Goal: Task Accomplishment & Management: Manage account settings

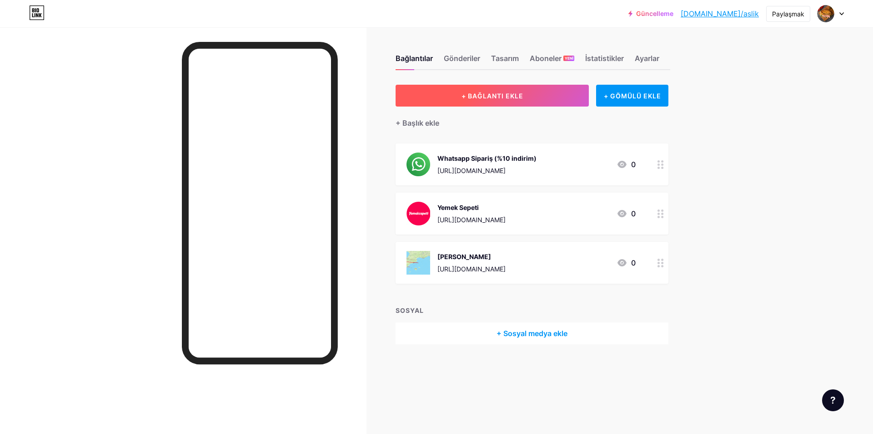
click at [490, 98] on font "+ BAĞLANTI EKLE" at bounding box center [493, 96] width 62 height 8
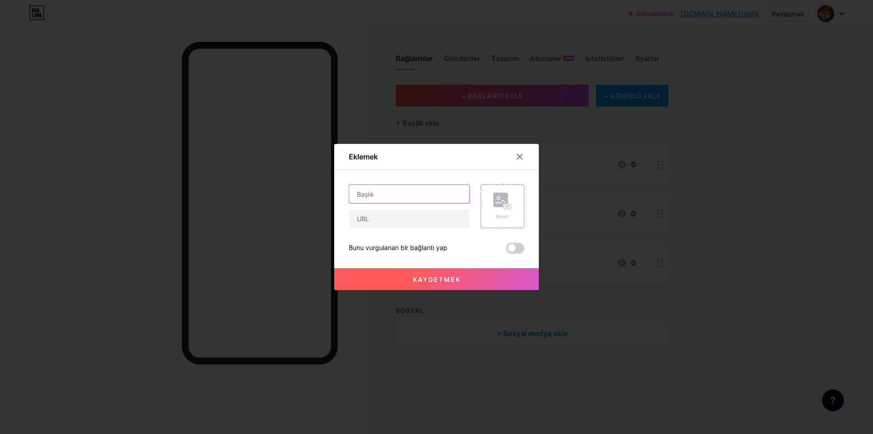
click at [367, 197] on input "text" at bounding box center [409, 194] width 120 height 18
click at [502, 201] on rect at bounding box center [501, 199] width 15 height 15
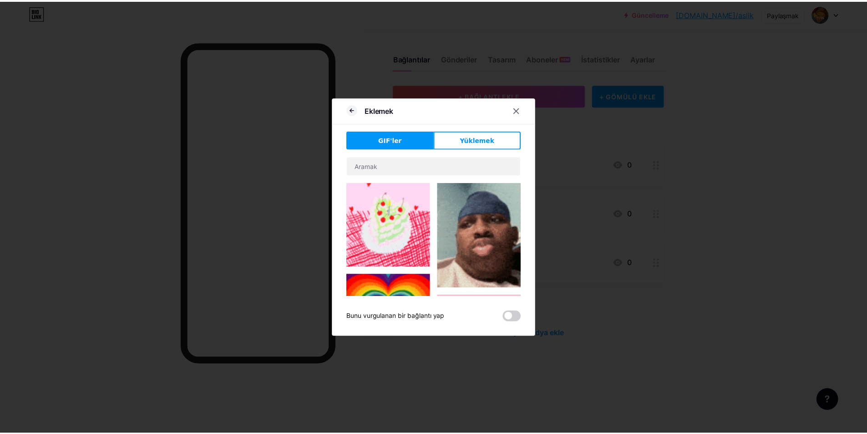
scroll to position [91, 0]
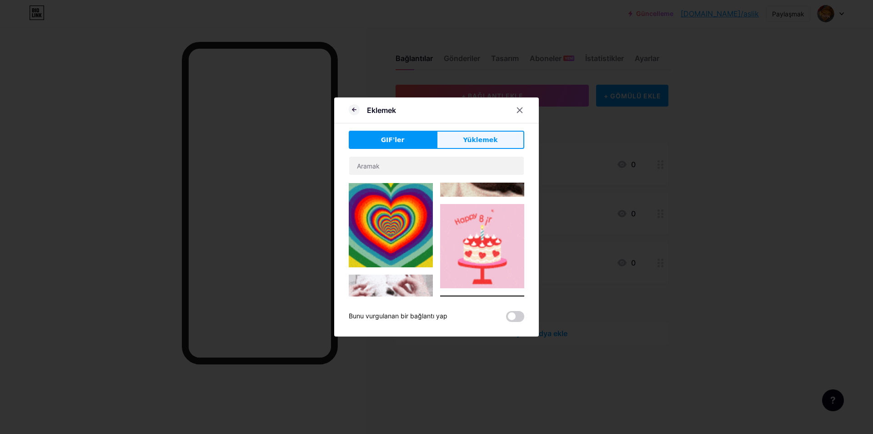
click at [480, 138] on font "Yüklemek" at bounding box center [480, 139] width 35 height 7
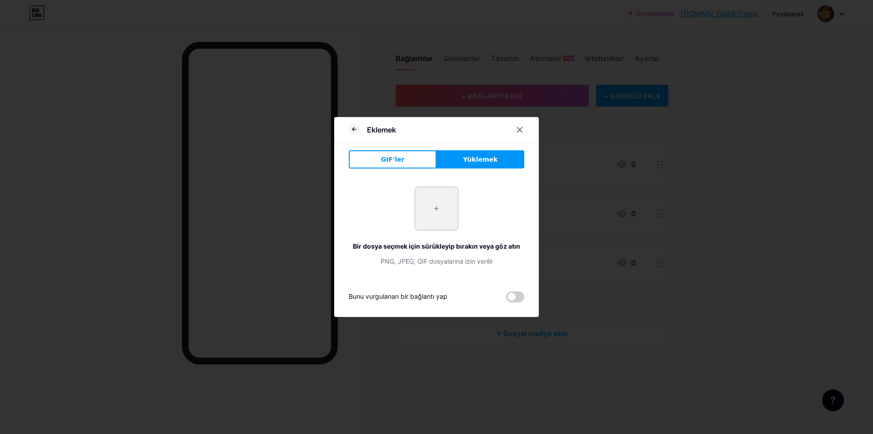
click at [444, 213] on input "file" at bounding box center [436, 208] width 43 height 43
type input "C:\fakepath\M E Z E.jpg"
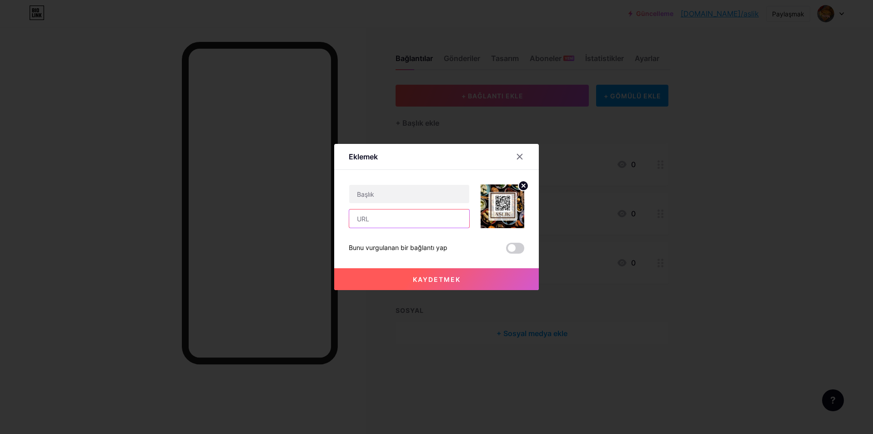
click at [379, 223] on input "text" at bounding box center [409, 218] width 120 height 18
click at [519, 156] on icon at bounding box center [519, 156] width 7 height 7
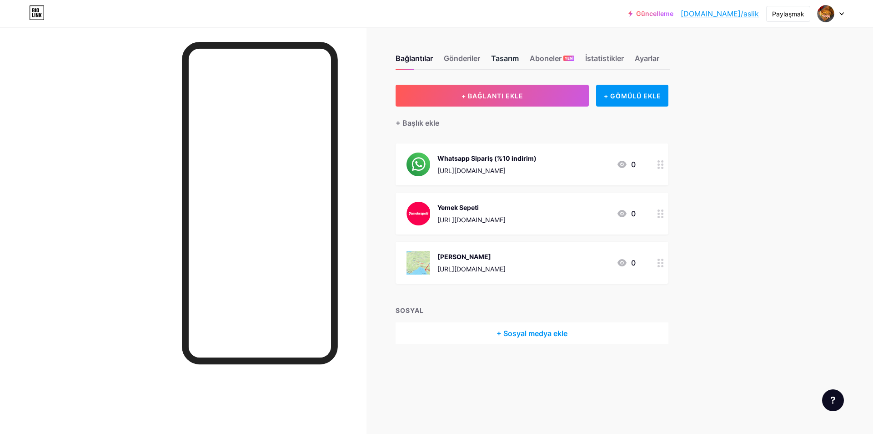
click at [509, 55] on font "Tasarım" at bounding box center [505, 58] width 28 height 9
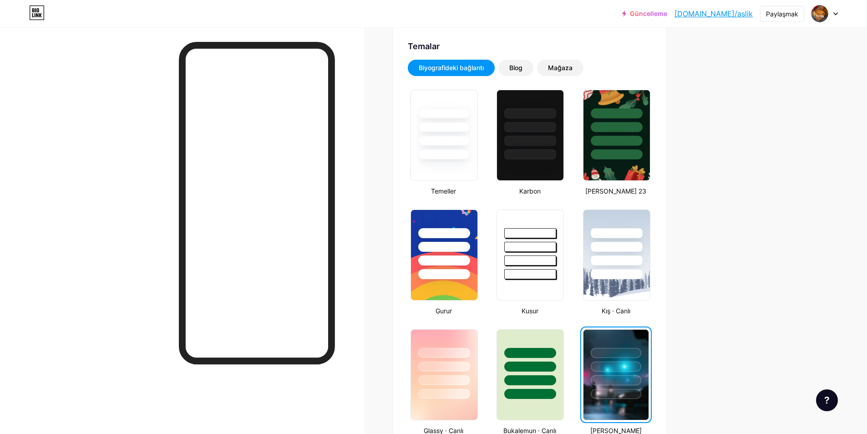
scroll to position [273, 0]
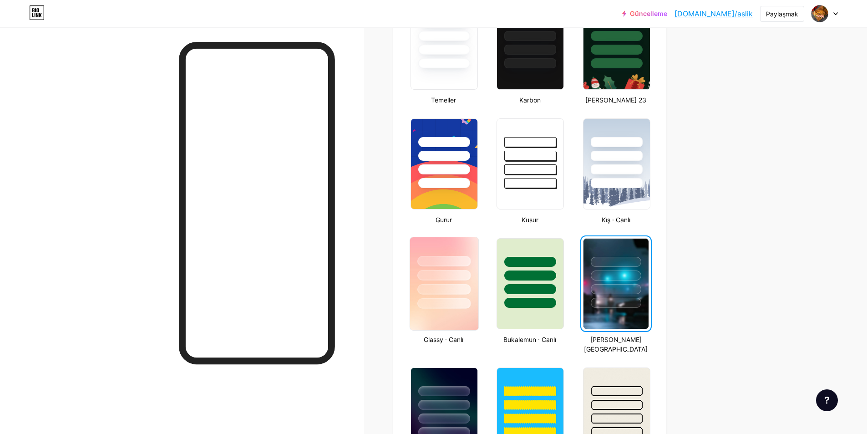
click at [470, 299] on div at bounding box center [443, 303] width 53 height 10
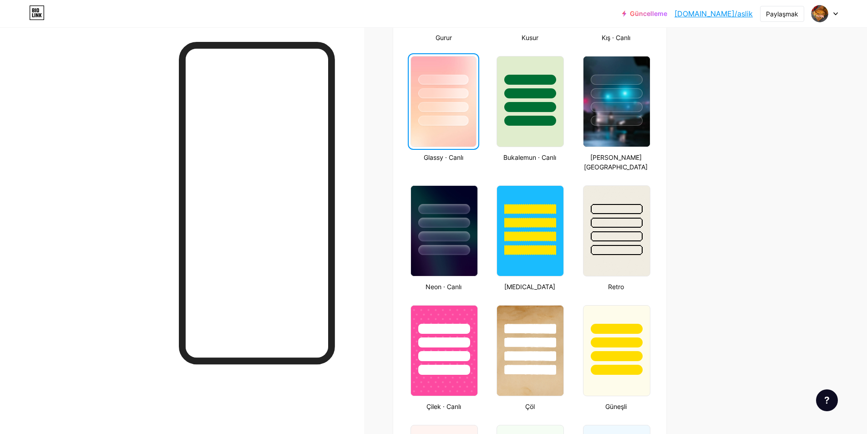
scroll to position [500, 0]
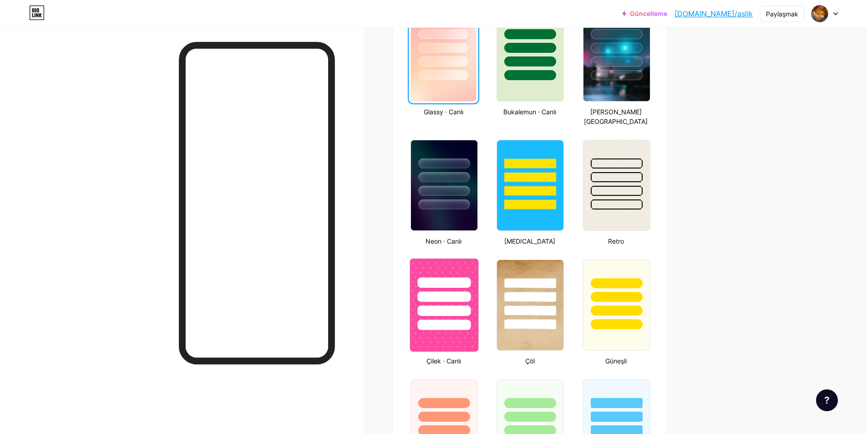
click at [474, 293] on div at bounding box center [444, 293] width 68 height 71
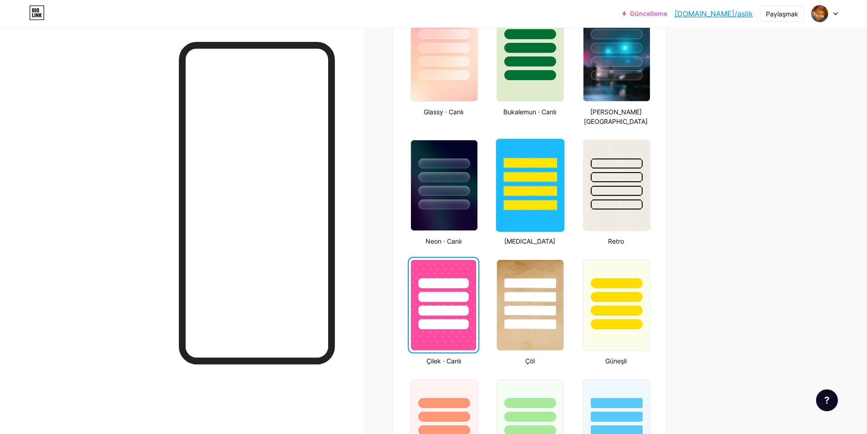
click at [543, 200] on div at bounding box center [530, 205] width 53 height 10
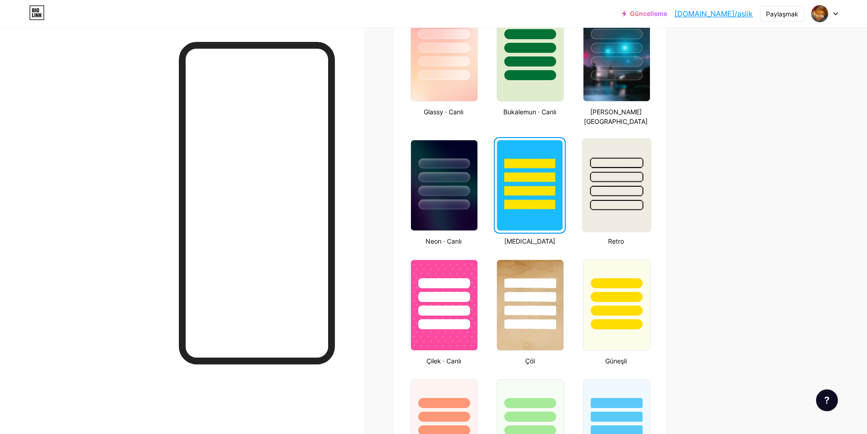
click at [618, 200] on div at bounding box center [616, 205] width 53 height 10
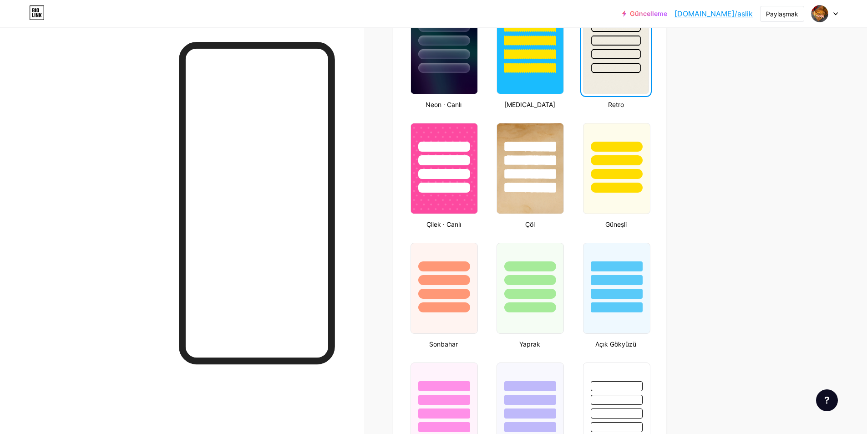
scroll to position [682, 0]
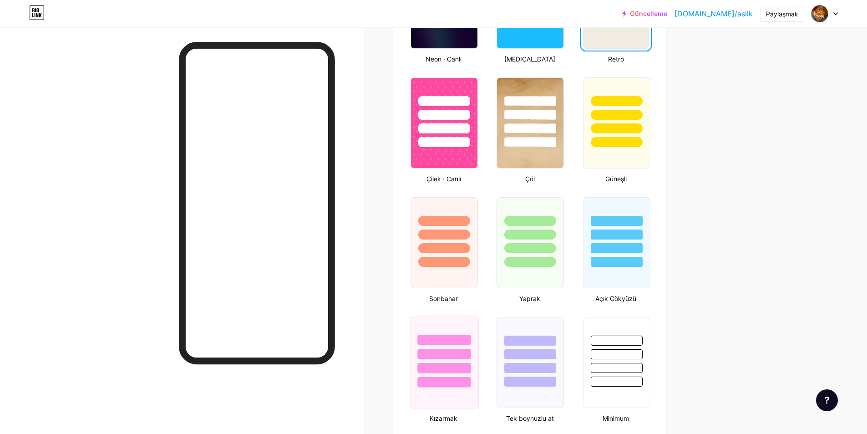
click at [426, 348] on div at bounding box center [443, 353] width 53 height 10
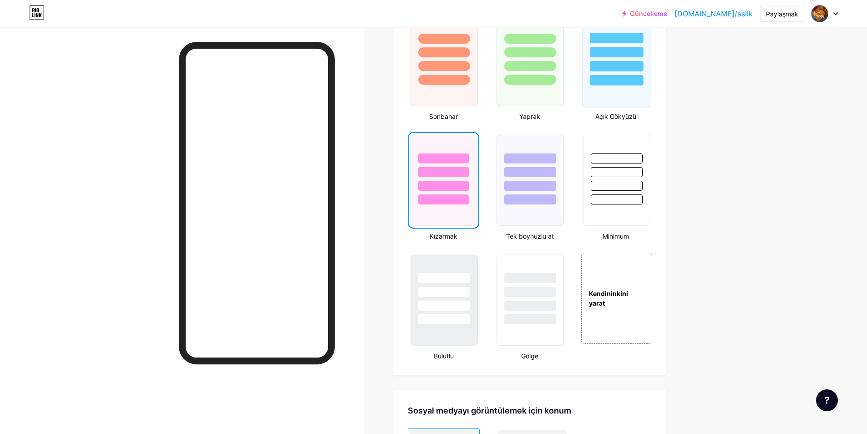
scroll to position [955, 0]
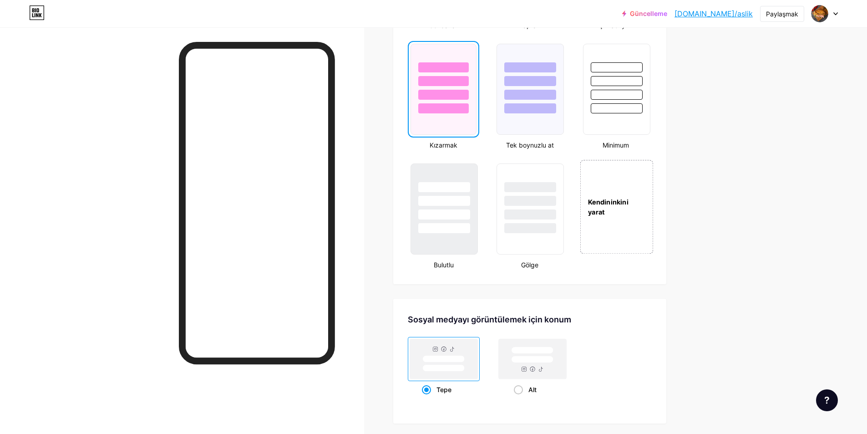
click at [602, 205] on font "Kendininkini yarat" at bounding box center [608, 207] width 40 height 18
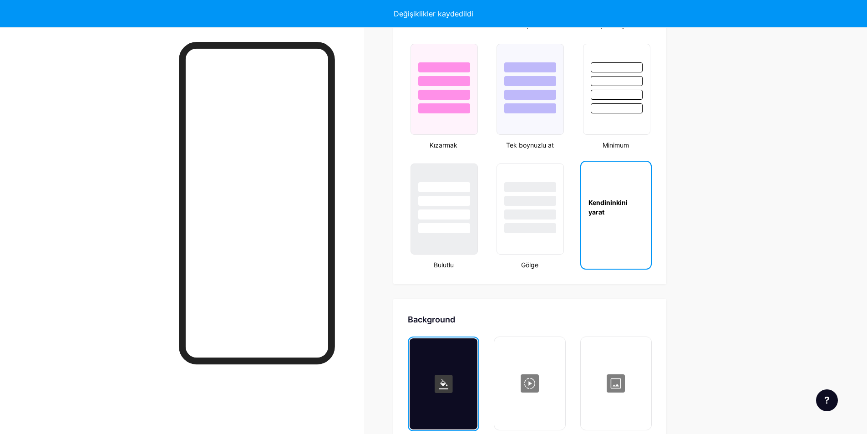
scroll to position [1208, 0]
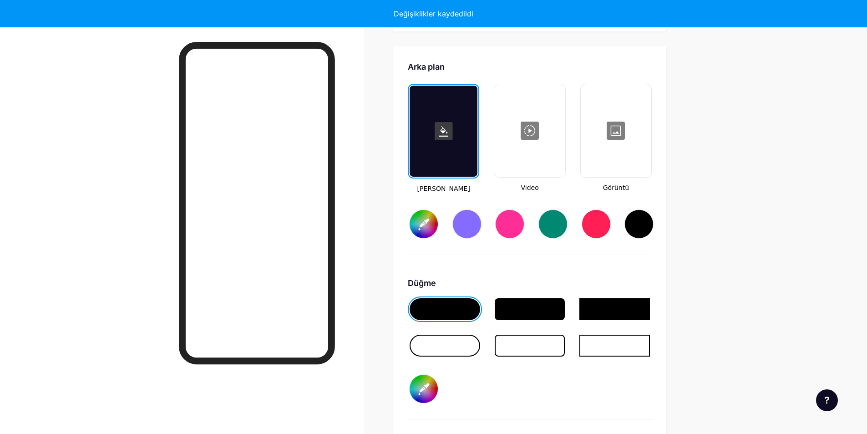
type input "#ffffff"
type input "#000000"
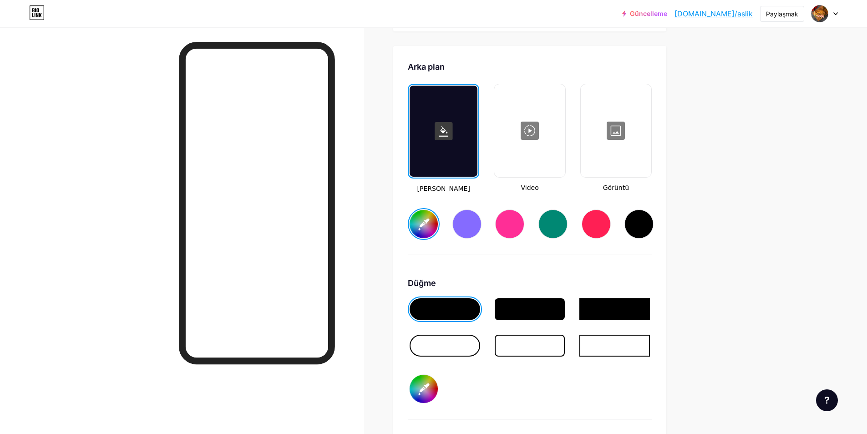
click at [614, 125] on div at bounding box center [615, 130] width 69 height 91
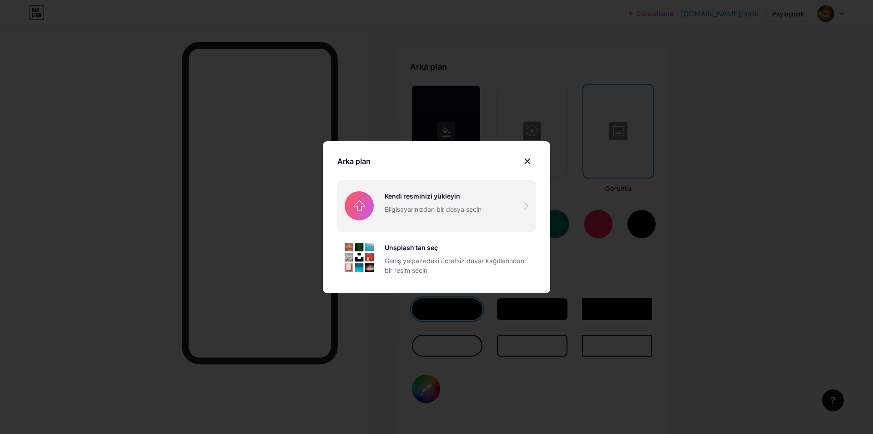
click at [415, 202] on input "file" at bounding box center [437, 205] width 198 height 51
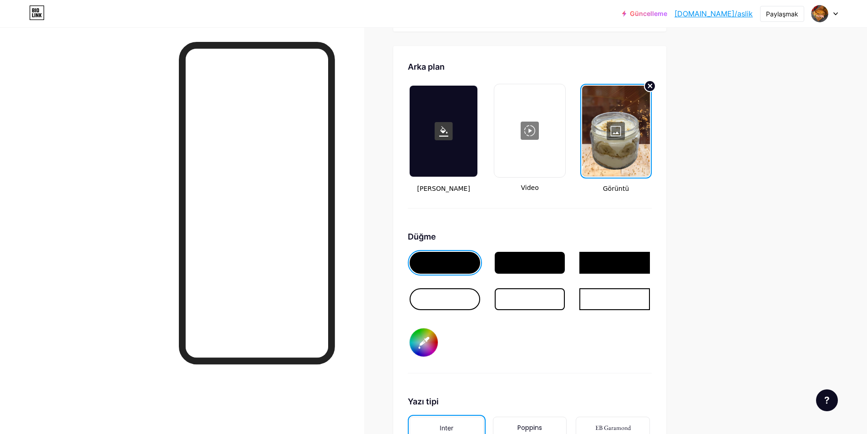
click at [652, 84] on g at bounding box center [650, 86] width 4 height 4
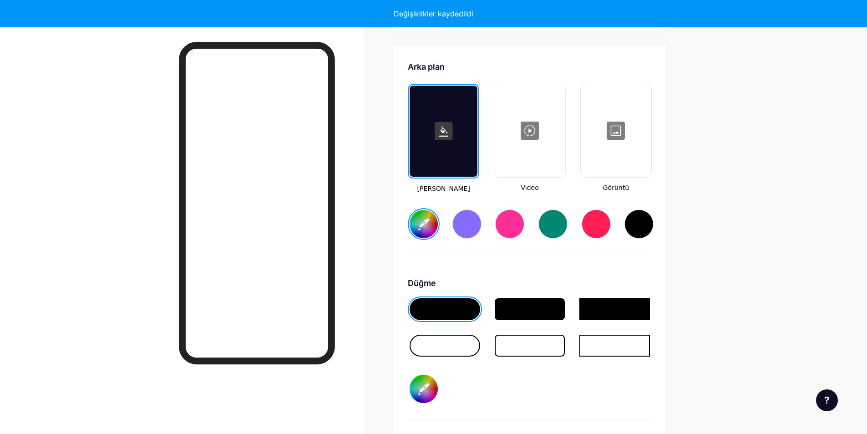
type input "#ffffff"
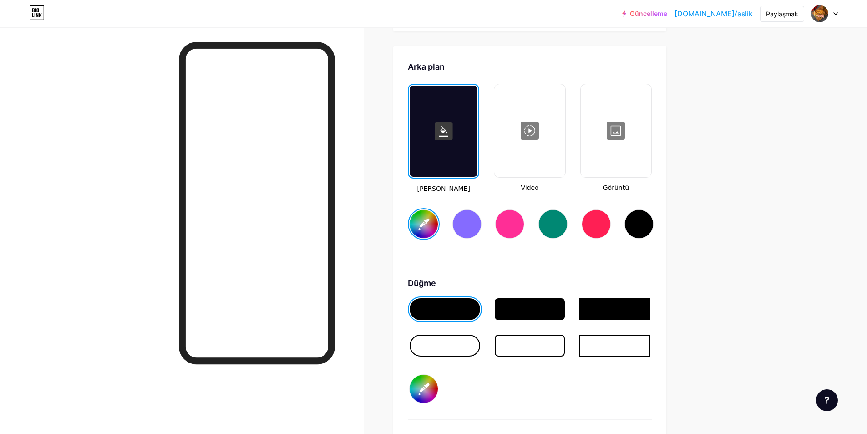
click at [619, 127] on div at bounding box center [615, 130] width 69 height 91
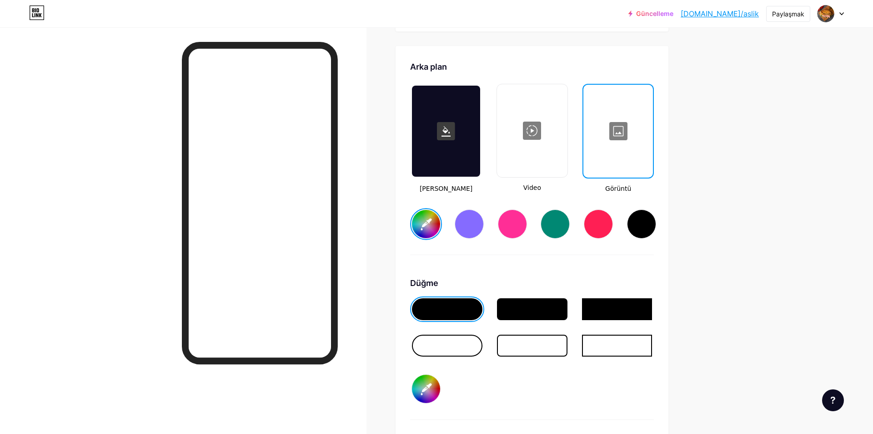
click at [406, 208] on input "file" at bounding box center [437, 205] width 198 height 51
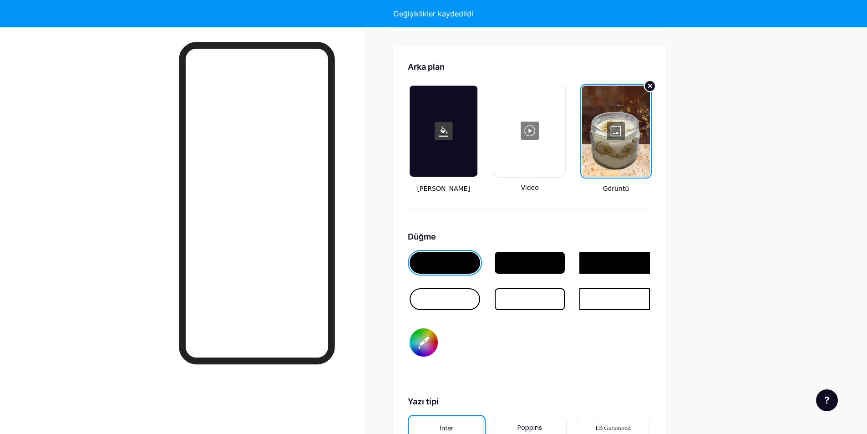
click at [651, 84] on icon at bounding box center [650, 86] width 4 height 4
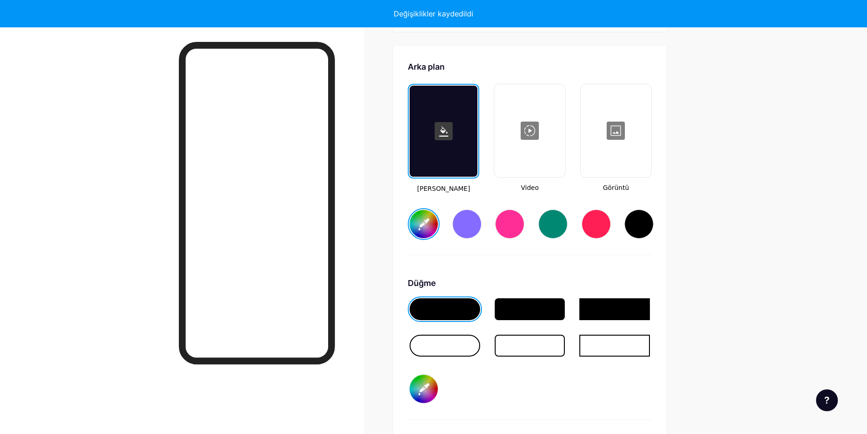
type input "#ffffff"
click at [634, 116] on div at bounding box center [615, 130] width 69 height 91
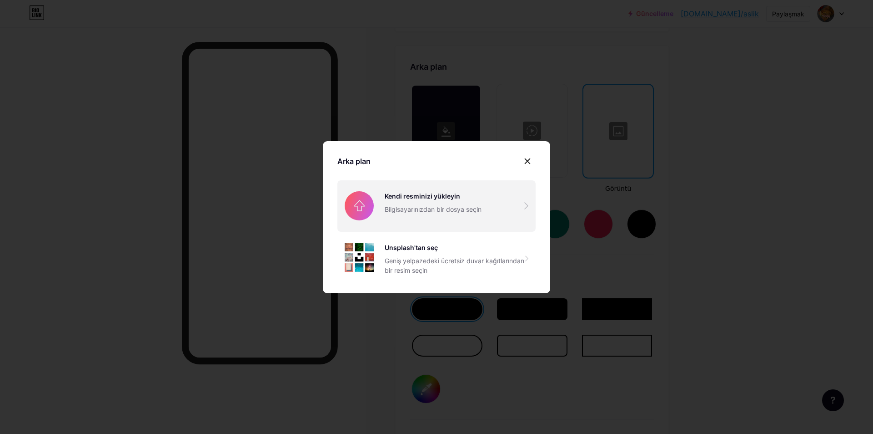
click at [416, 204] on input "file" at bounding box center [437, 205] width 198 height 51
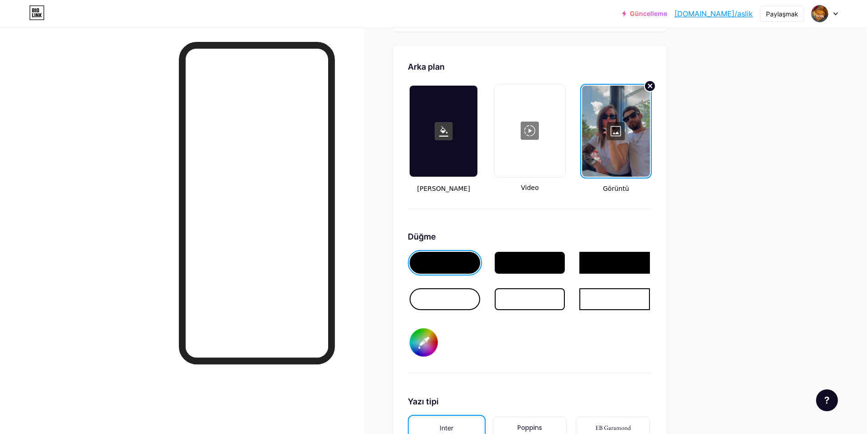
click at [652, 84] on icon at bounding box center [650, 86] width 4 height 4
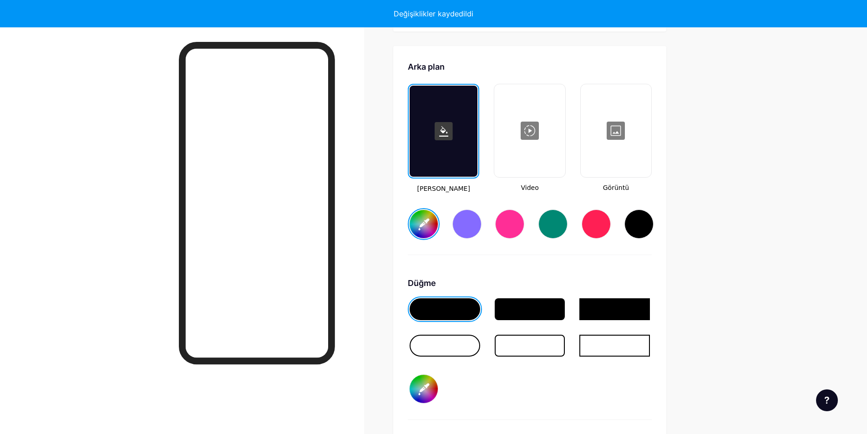
click at [618, 117] on div at bounding box center [615, 130] width 69 height 91
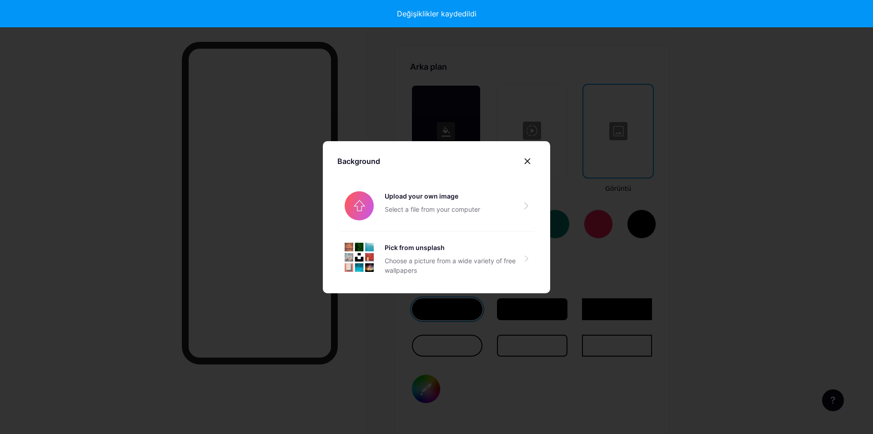
type input "#ffffff"
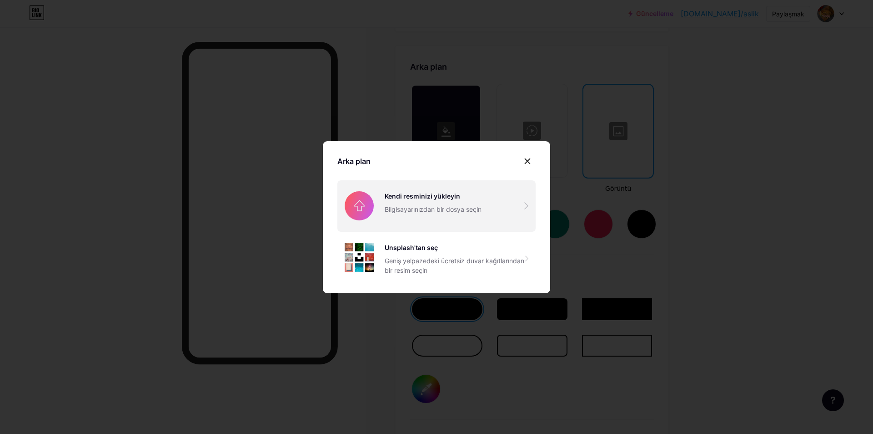
click at [419, 205] on input "file" at bounding box center [437, 205] width 198 height 51
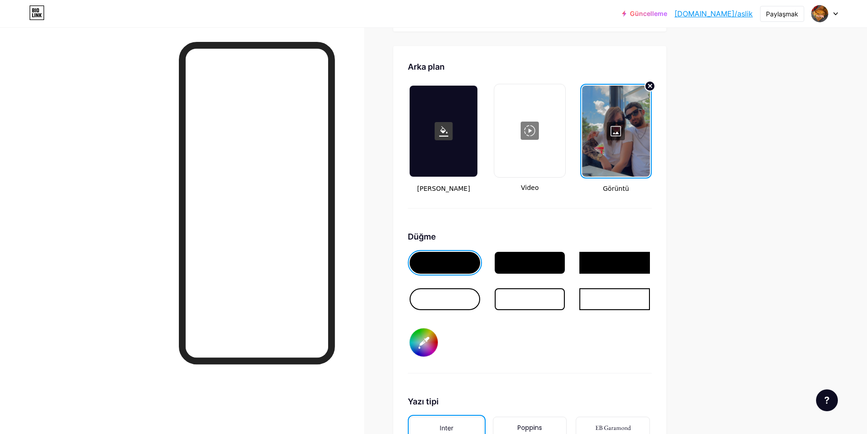
click at [442, 288] on div at bounding box center [444, 299] width 71 height 22
click at [451, 256] on div at bounding box center [444, 263] width 71 height 22
click at [537, 257] on div at bounding box center [529, 263] width 71 height 22
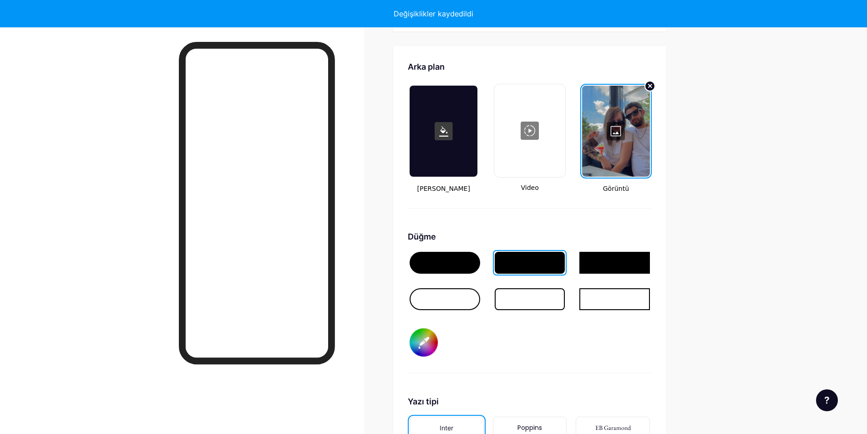
click at [449, 257] on div at bounding box center [444, 263] width 71 height 22
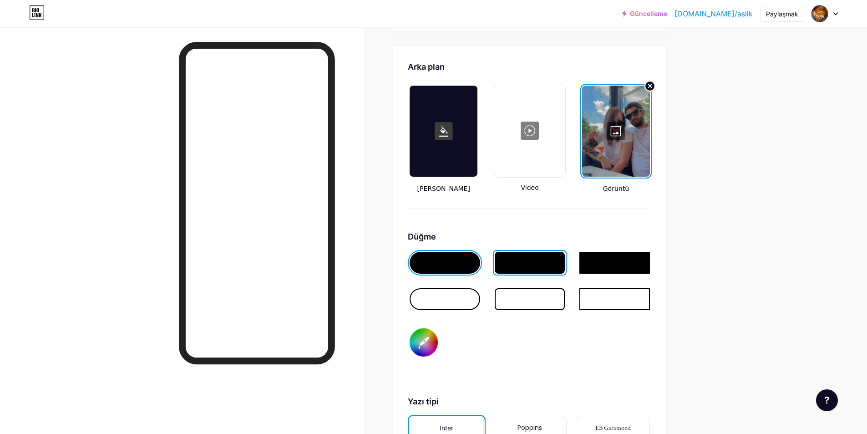
click at [448, 288] on div at bounding box center [444, 299] width 71 height 22
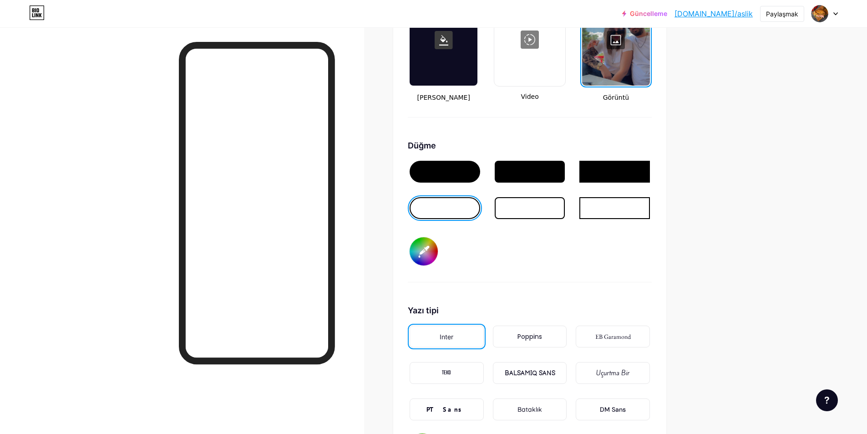
scroll to position [1344, 0]
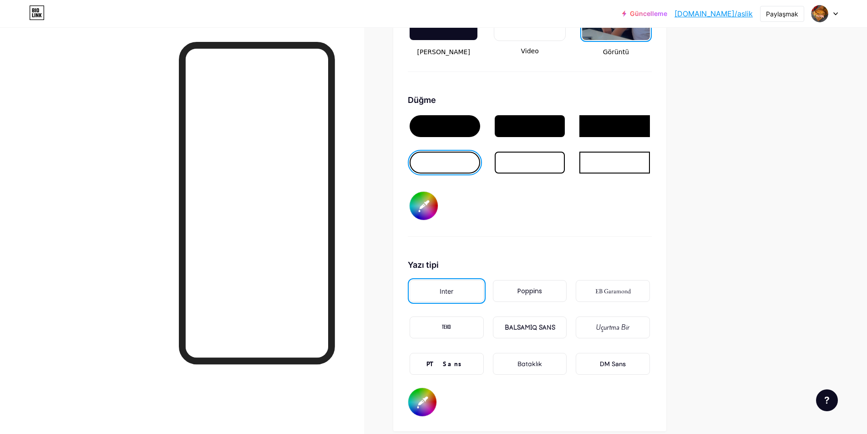
click at [547, 323] on font "BALSAMIQ SANS" at bounding box center [530, 327] width 50 height 8
click at [429, 196] on input "#000000" at bounding box center [423, 206] width 28 height 28
type input "#a635d0"
click at [626, 157] on div at bounding box center [614, 162] width 71 height 22
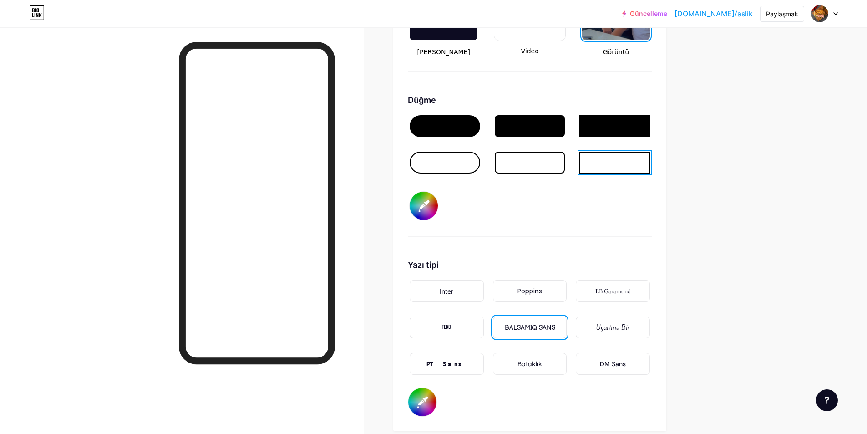
click at [426, 154] on div at bounding box center [444, 162] width 71 height 22
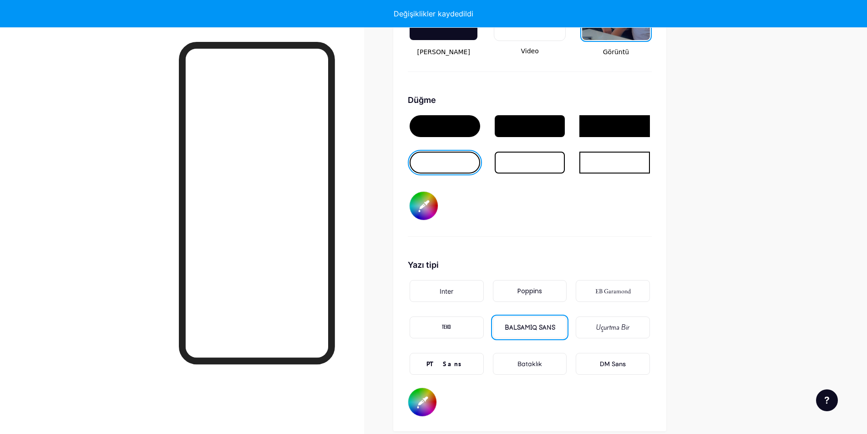
click at [424, 396] on input "#000000" at bounding box center [422, 402] width 28 height 28
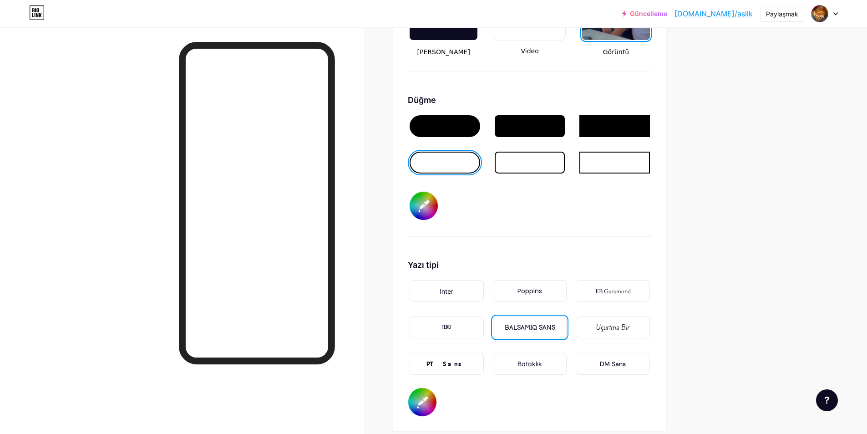
type input "#e600bb"
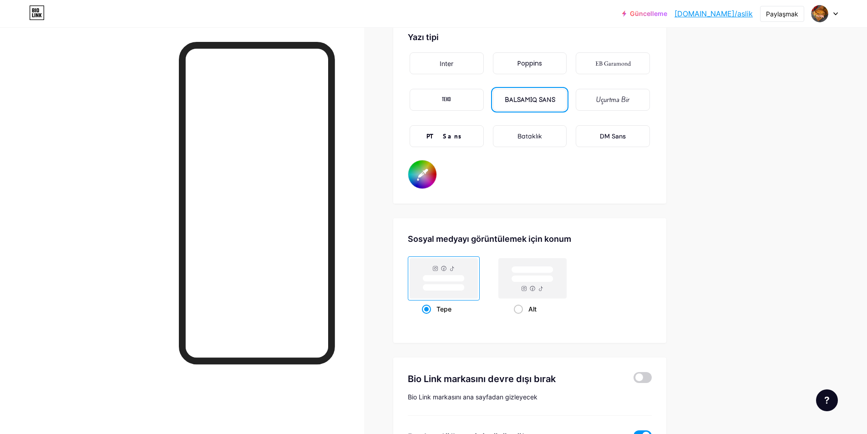
scroll to position [1617, 0]
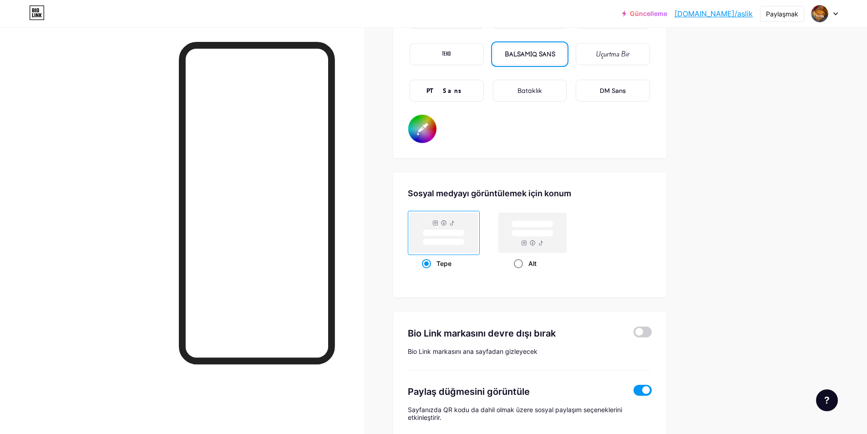
click at [523, 259] on span at bounding box center [518, 263] width 9 height 9
click at [520, 272] on input "Alt" at bounding box center [517, 275] width 6 height 6
radio input "true"
click at [430, 259] on span at bounding box center [426, 263] width 9 height 9
click at [428, 272] on input "Tepe" at bounding box center [425, 275] width 6 height 6
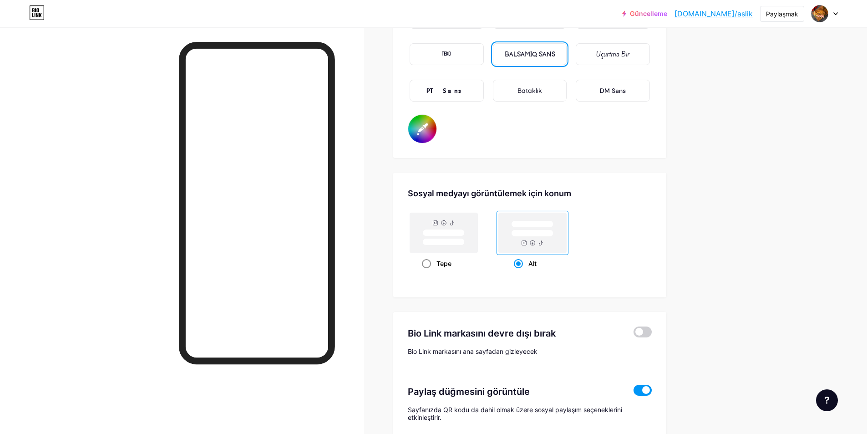
radio input "true"
click at [522, 259] on span at bounding box center [518, 263] width 9 height 9
click at [520, 272] on input "Alt" at bounding box center [517, 275] width 6 height 6
radio input "true"
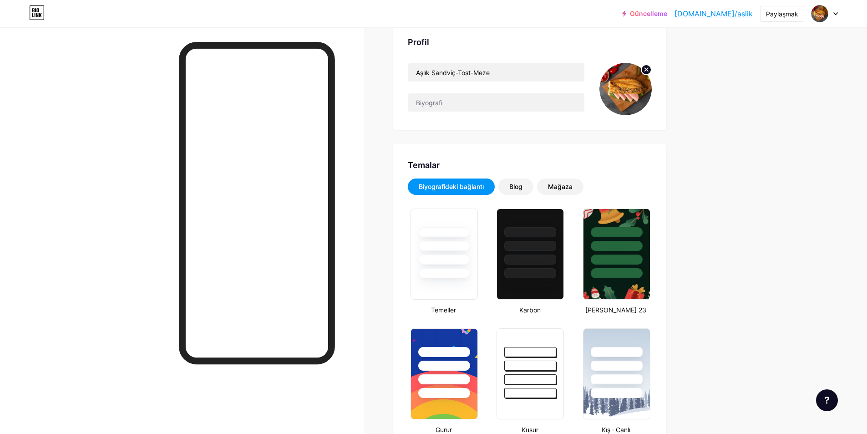
scroll to position [0, 0]
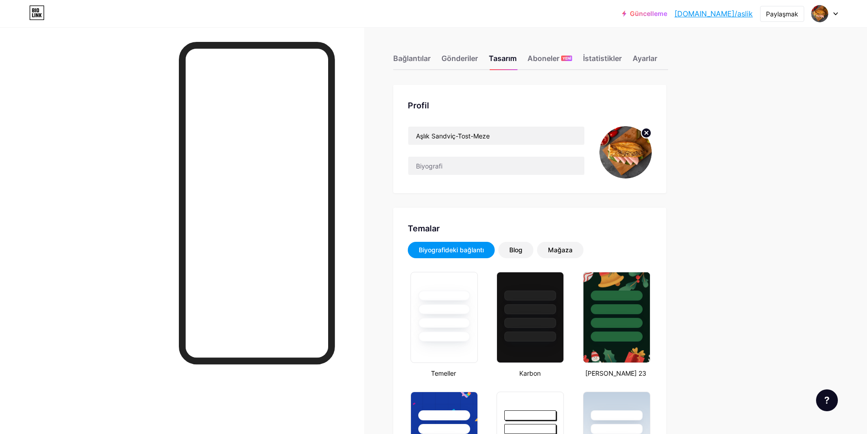
click at [624, 147] on img at bounding box center [625, 152] width 52 height 52
click at [435, 171] on input "text" at bounding box center [496, 165] width 176 height 18
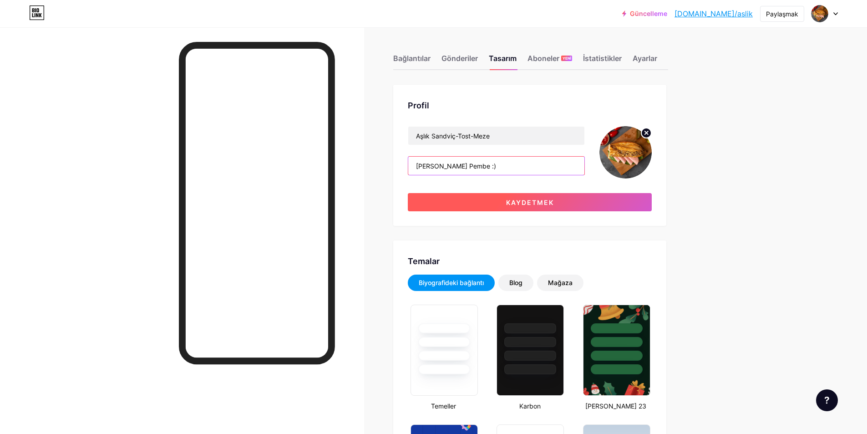
type input "[PERSON_NAME] Pembe :)"
click at [522, 202] on font "Kaydetmek" at bounding box center [530, 202] width 48 height 8
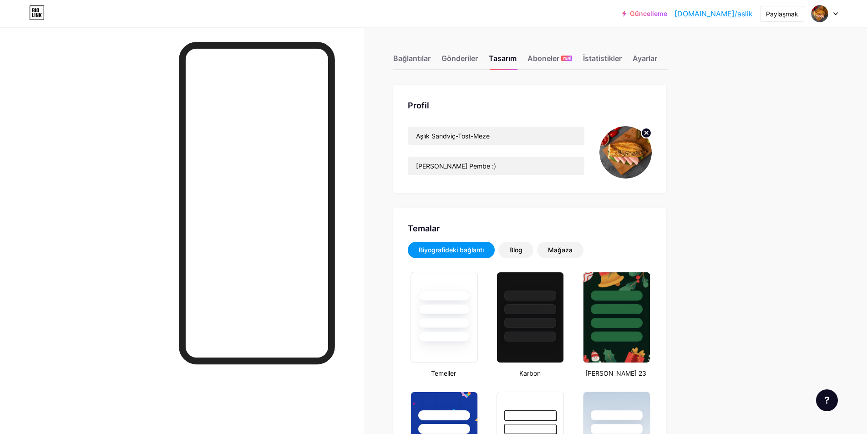
click at [729, 14] on font "[DOMAIN_NAME]/aslik" at bounding box center [713, 13] width 78 height 9
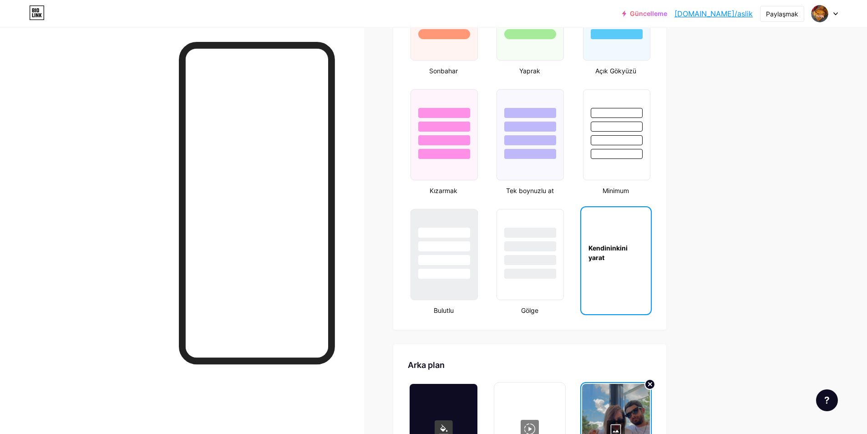
scroll to position [1046, 0]
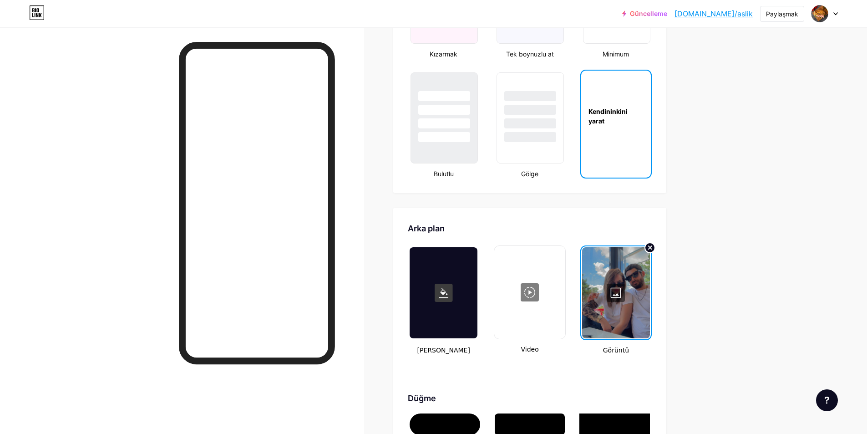
click at [609, 115] on div "Kendininkini yarat" at bounding box center [616, 115] width 70 height 19
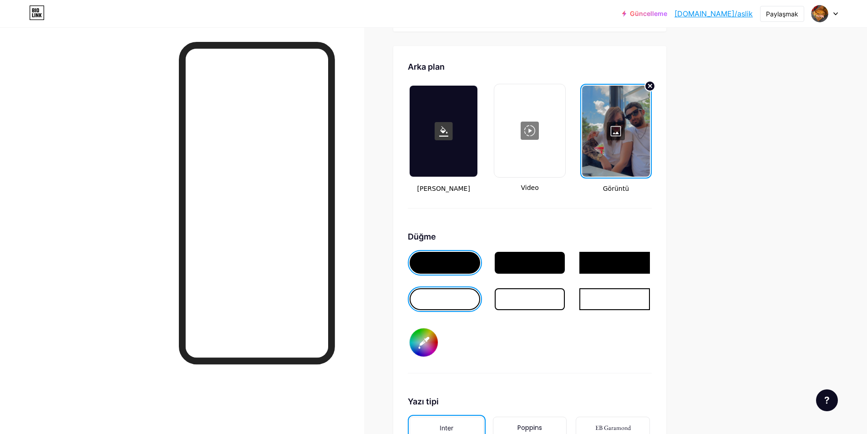
click at [621, 120] on div at bounding box center [616, 131] width 68 height 91
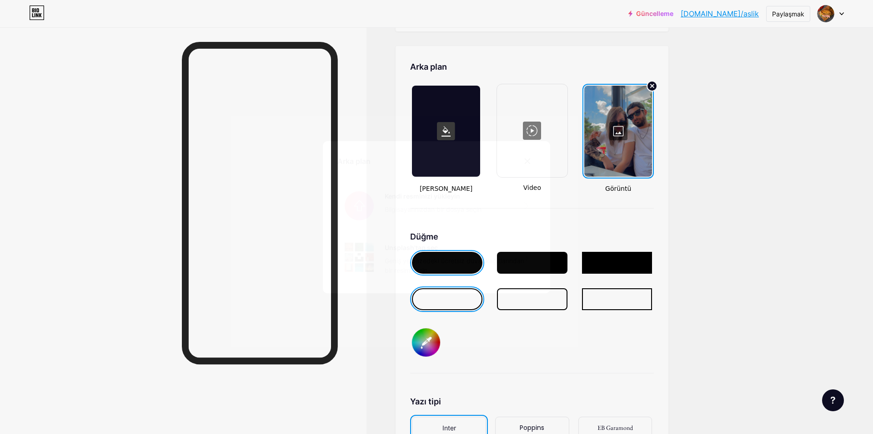
click at [385, 198] on input "file" at bounding box center [437, 205] width 198 height 51
type input "C:\fakepath\24px.svg"
click at [424, 203] on input "file" at bounding box center [437, 205] width 198 height 51
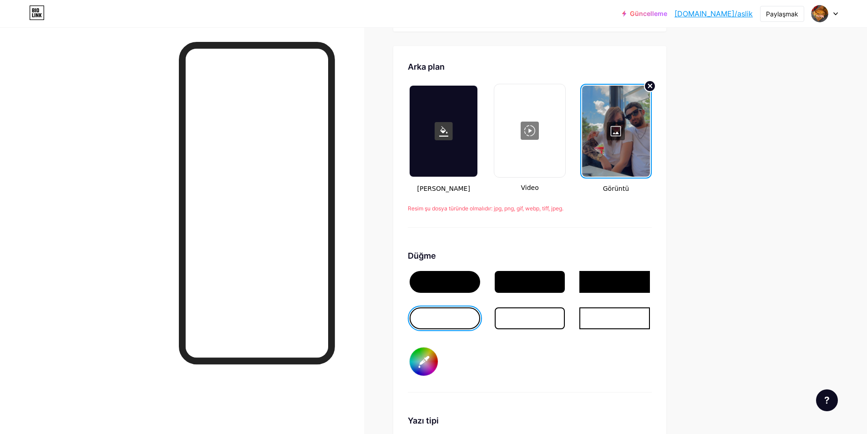
click at [654, 81] on circle at bounding box center [649, 86] width 11 height 11
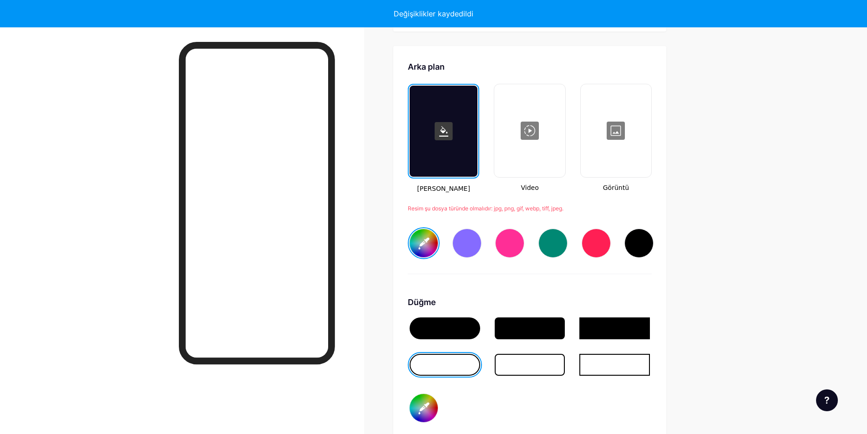
click at [616, 122] on div at bounding box center [615, 130] width 69 height 91
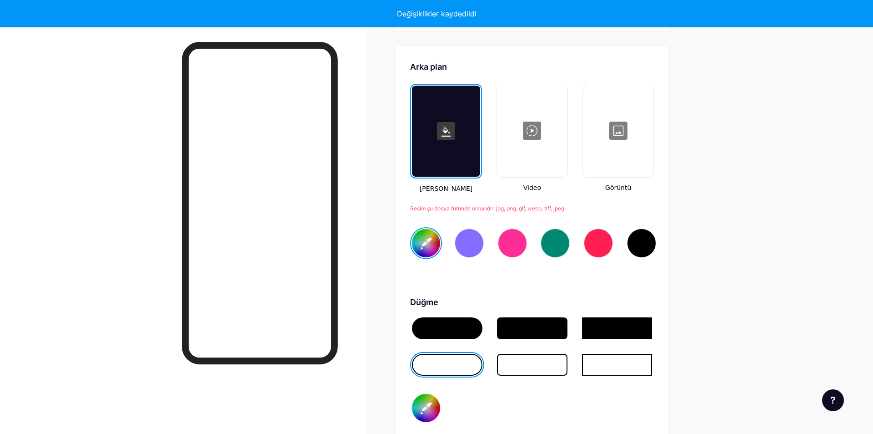
type input "#ffffff"
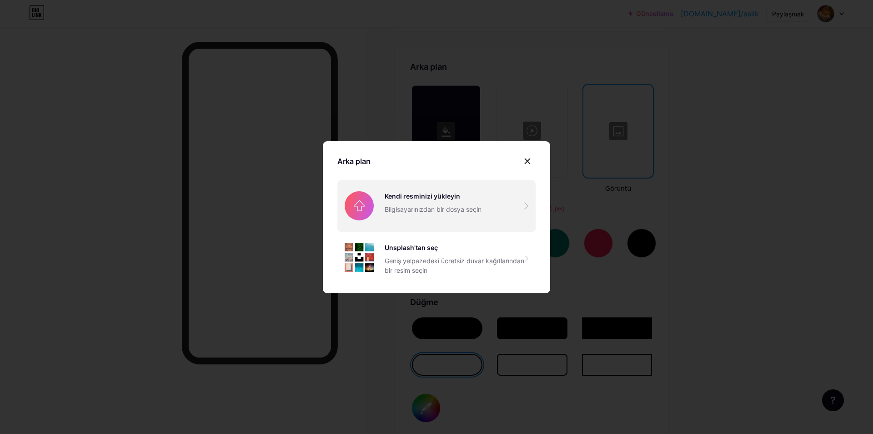
click at [437, 205] on input "file" at bounding box center [437, 205] width 198 height 51
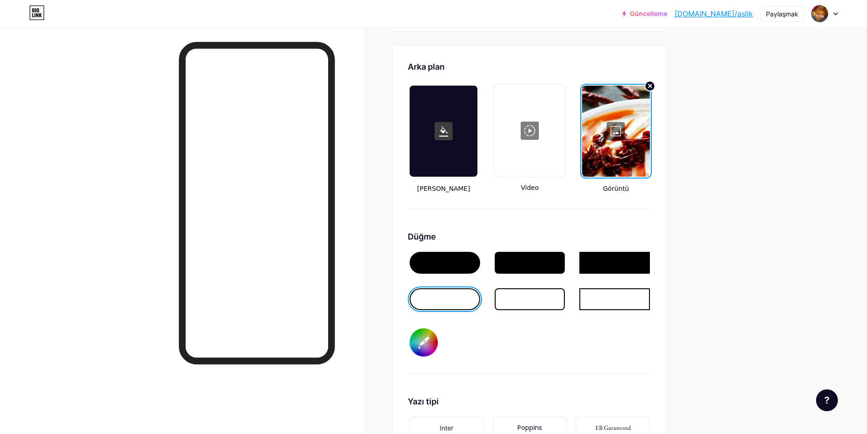
scroll to position [1162, 0]
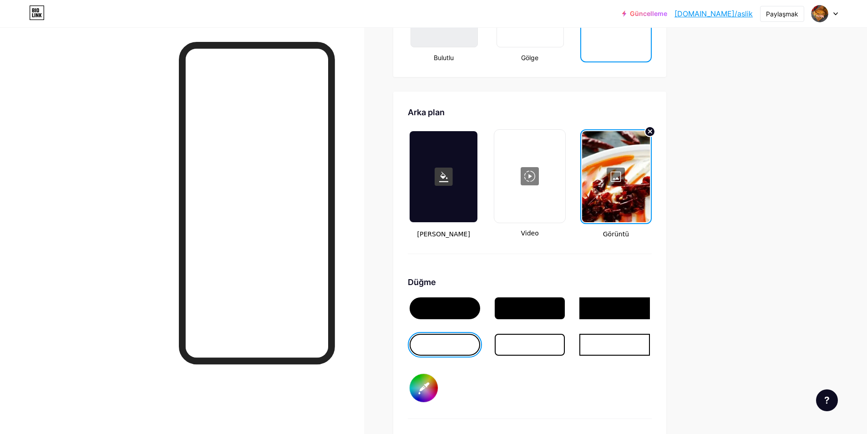
click at [638, 148] on div at bounding box center [616, 176] width 68 height 91
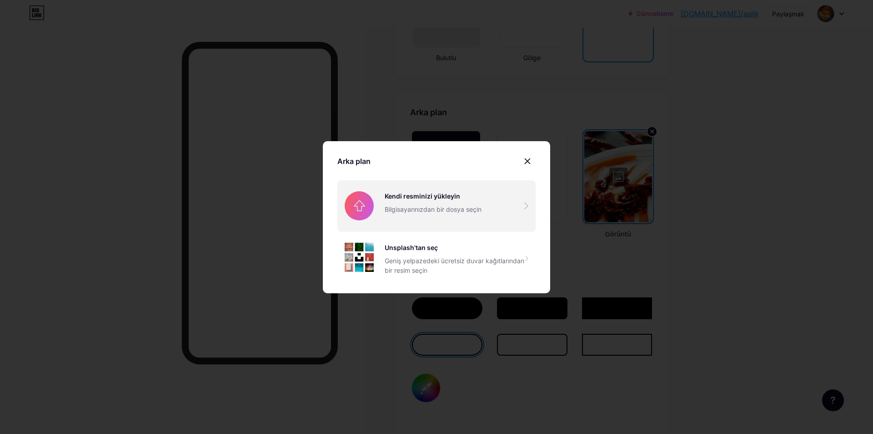
click at [421, 203] on input "file" at bounding box center [437, 205] width 198 height 51
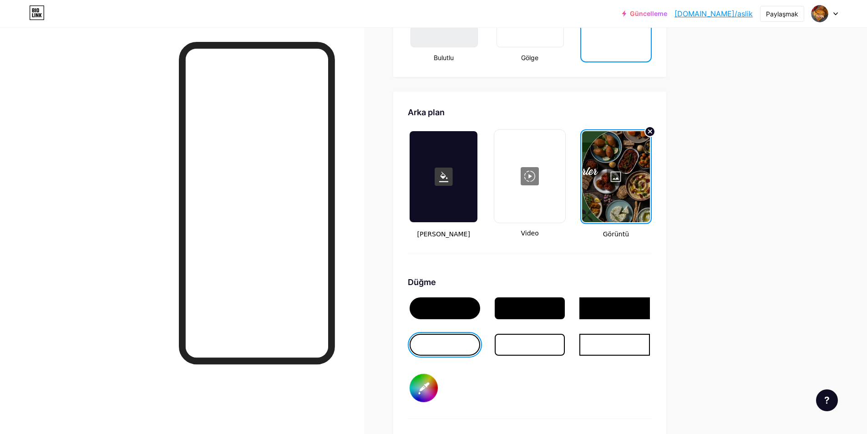
drag, startPoint x: 650, startPoint y: 182, endPoint x: 597, endPoint y: 183, distance: 52.3
click at [597, 183] on div at bounding box center [616, 176] width 68 height 91
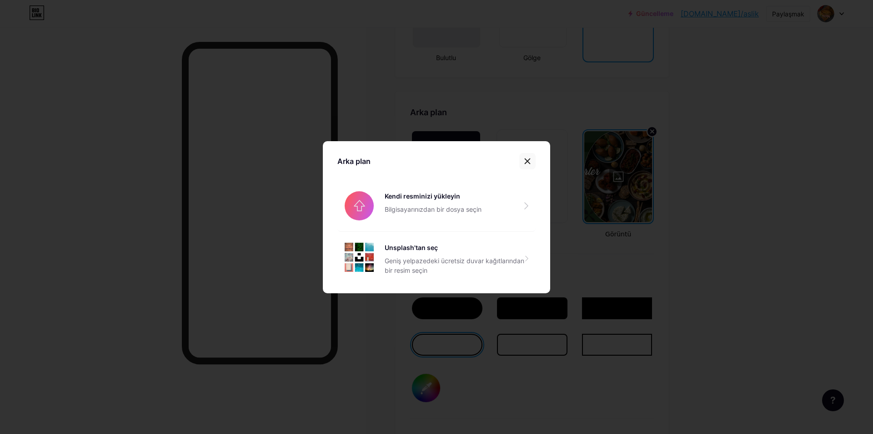
click at [525, 159] on icon at bounding box center [527, 160] width 7 height 7
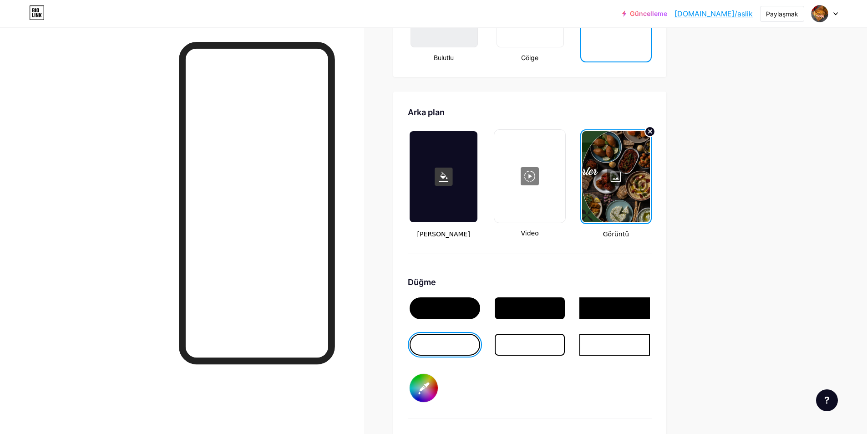
click at [616, 160] on div at bounding box center [616, 176] width 68 height 91
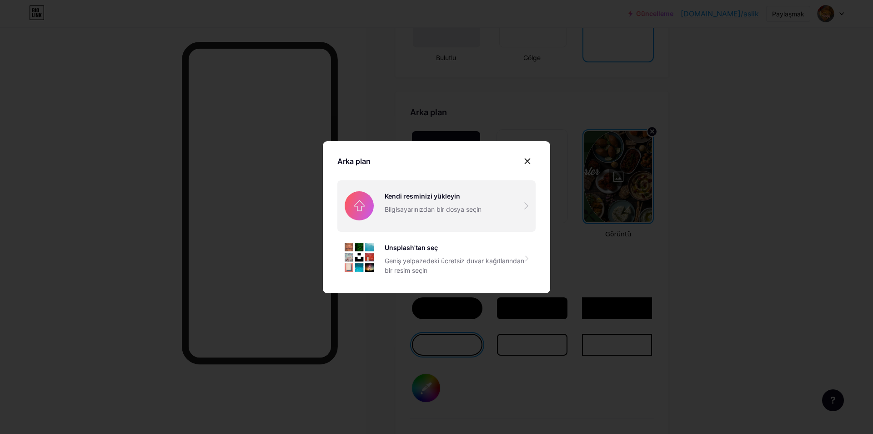
click at [423, 202] on input "file" at bounding box center [437, 205] width 198 height 51
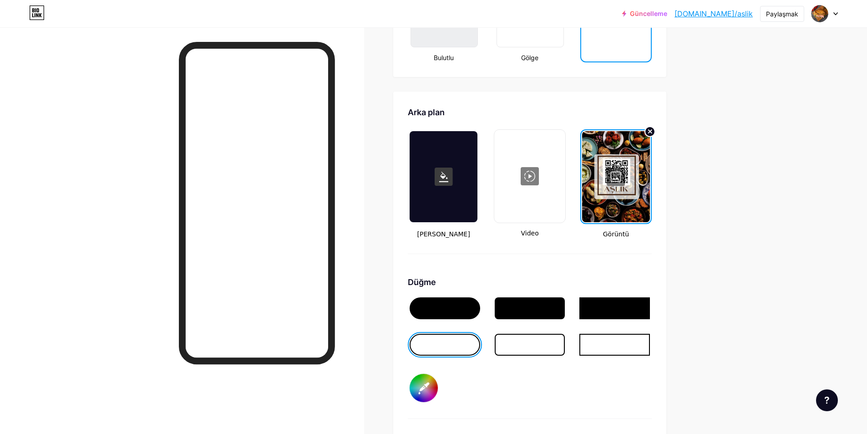
click at [515, 297] on div at bounding box center [529, 308] width 71 height 22
click at [431, 378] on input "#a635d0" at bounding box center [423, 387] width 28 height 28
click at [615, 164] on div at bounding box center [616, 176] width 68 height 91
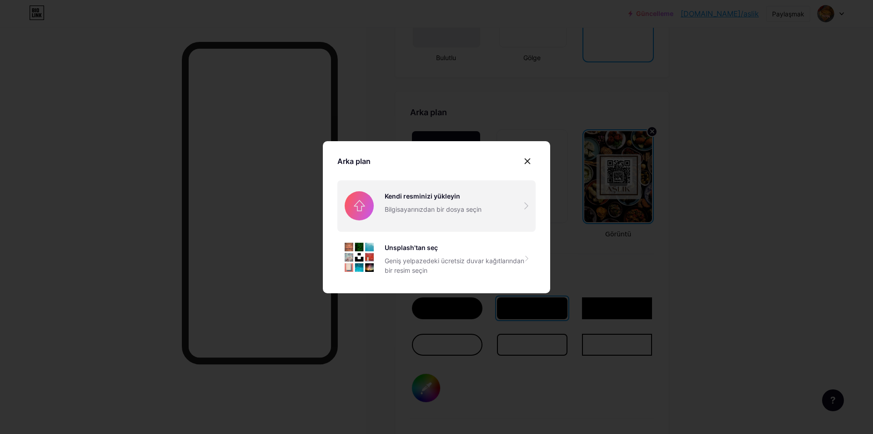
click at [412, 205] on input "file" at bounding box center [437, 205] width 198 height 51
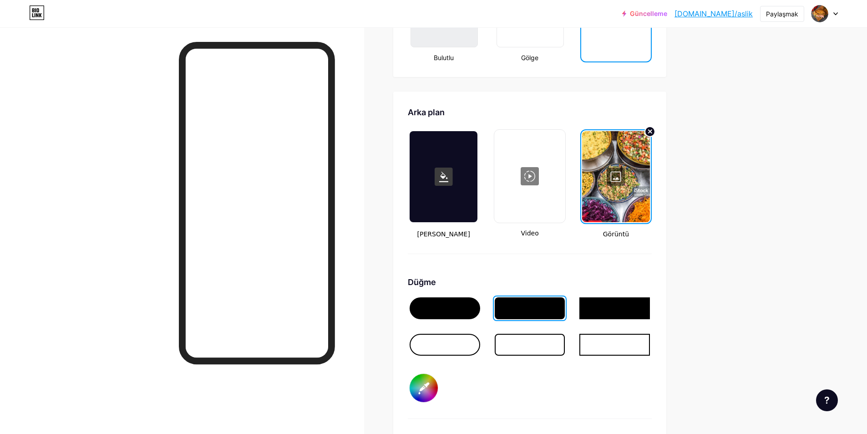
click at [618, 178] on div at bounding box center [616, 176] width 68 height 91
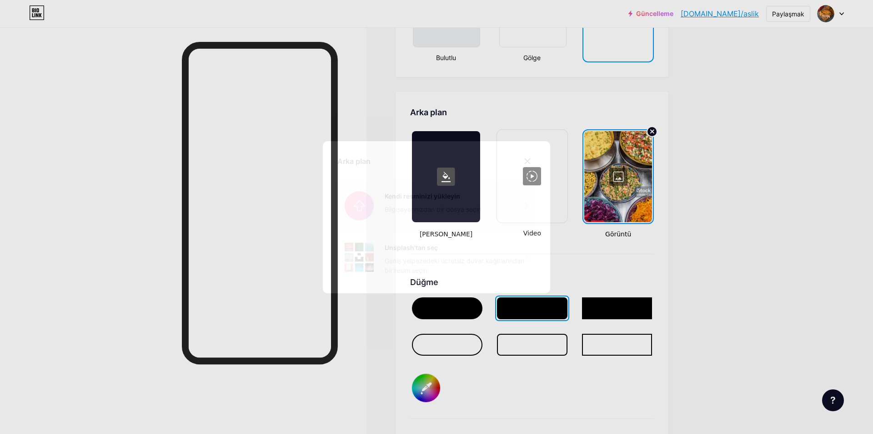
click at [426, 211] on input "file" at bounding box center [437, 205] width 198 height 51
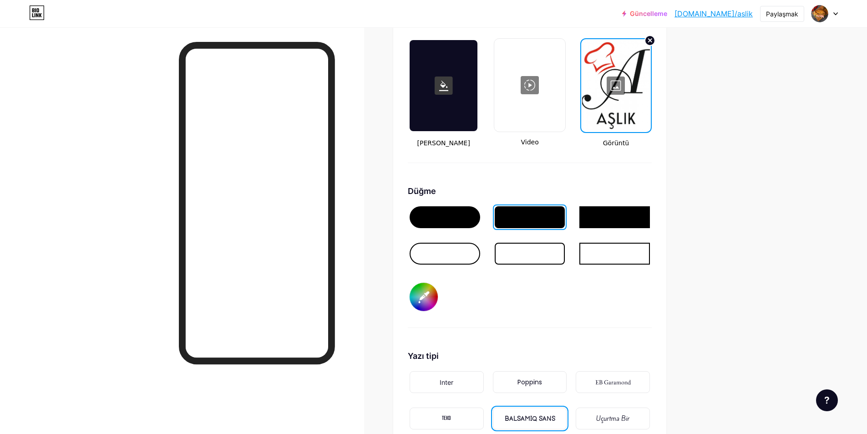
scroll to position [1208, 0]
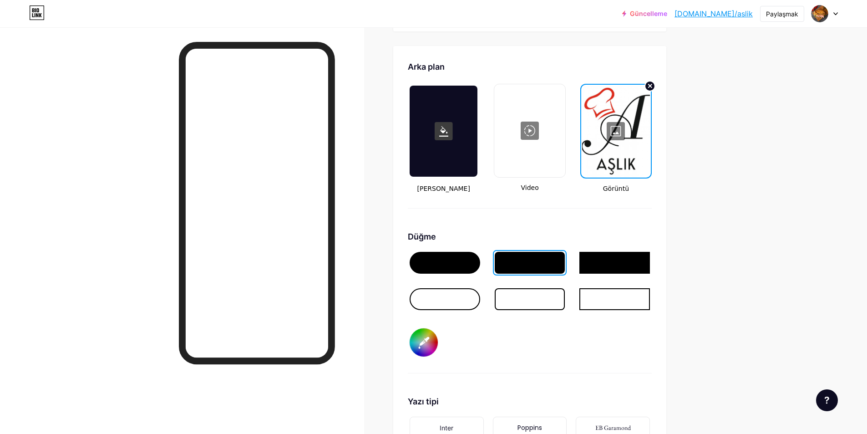
click at [454, 254] on div at bounding box center [444, 263] width 71 height 22
click at [428, 332] on input "#d0cbe1" at bounding box center [423, 342] width 28 height 28
type input "#d10000"
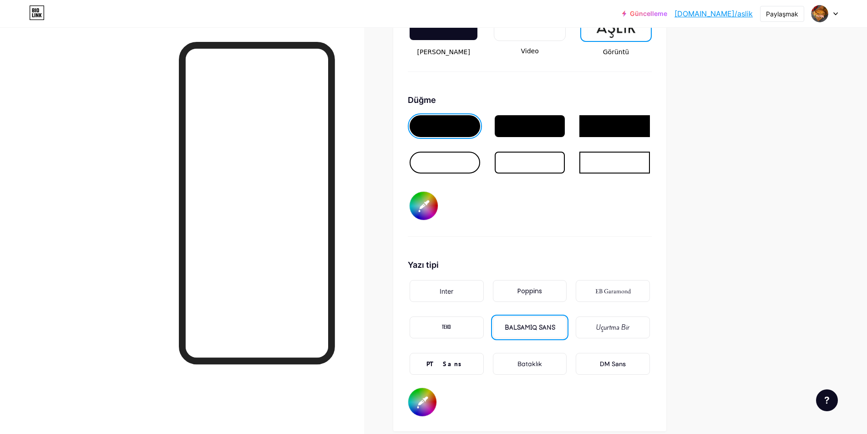
scroll to position [1390, 0]
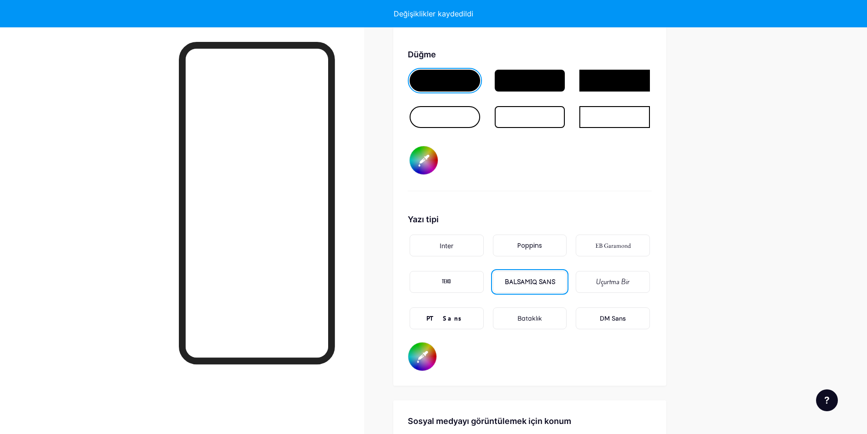
click at [451, 277] on font "TEKO" at bounding box center [446, 281] width 9 height 9
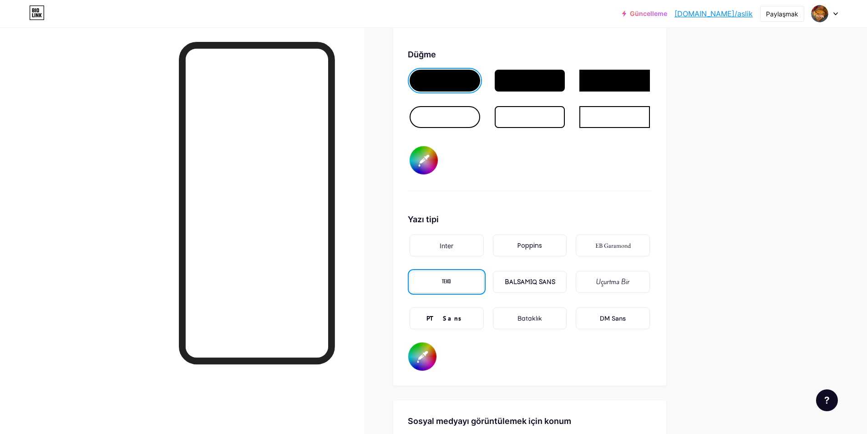
click at [615, 277] on font "Uçurtma Bir" at bounding box center [612, 281] width 33 height 9
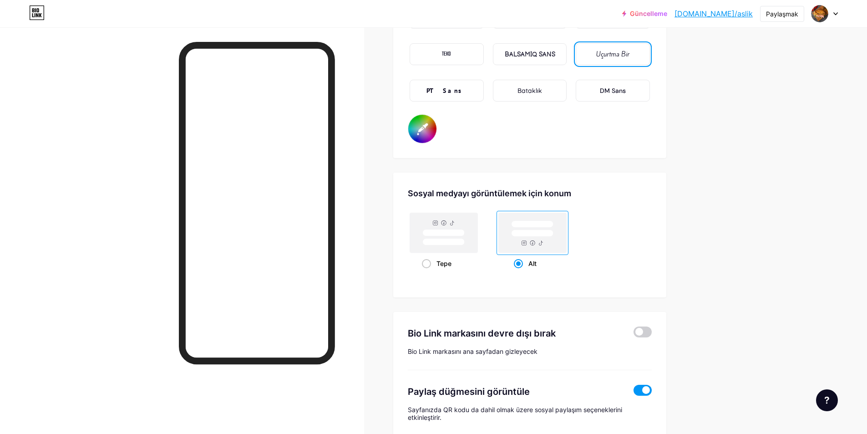
scroll to position [1572, 0]
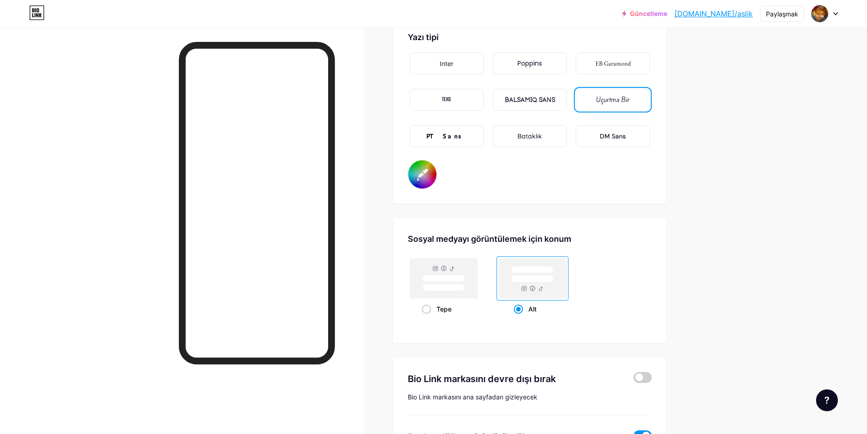
click at [422, 168] on input "#e600bb" at bounding box center [422, 174] width 28 height 28
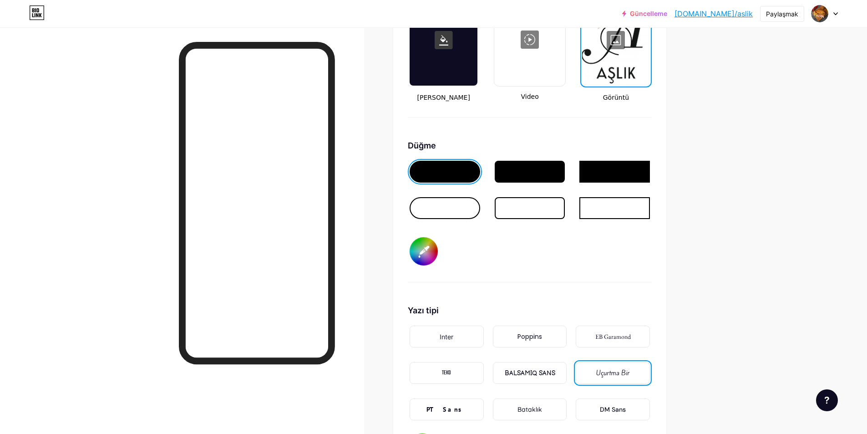
scroll to position [1208, 0]
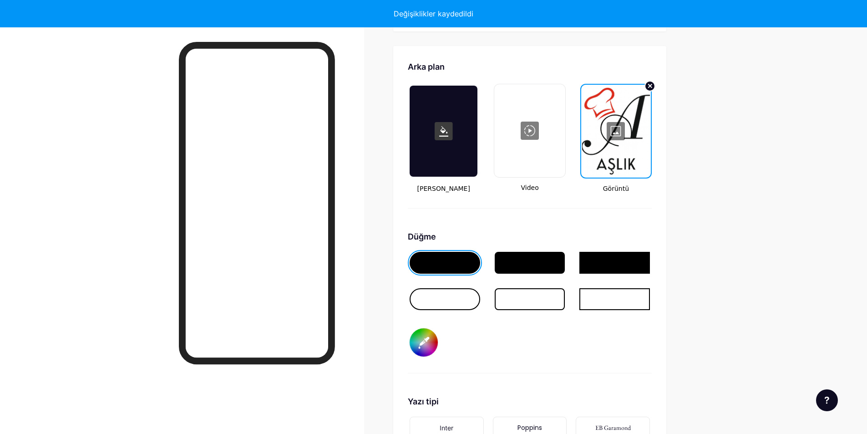
click at [464, 290] on div at bounding box center [444, 299] width 71 height 22
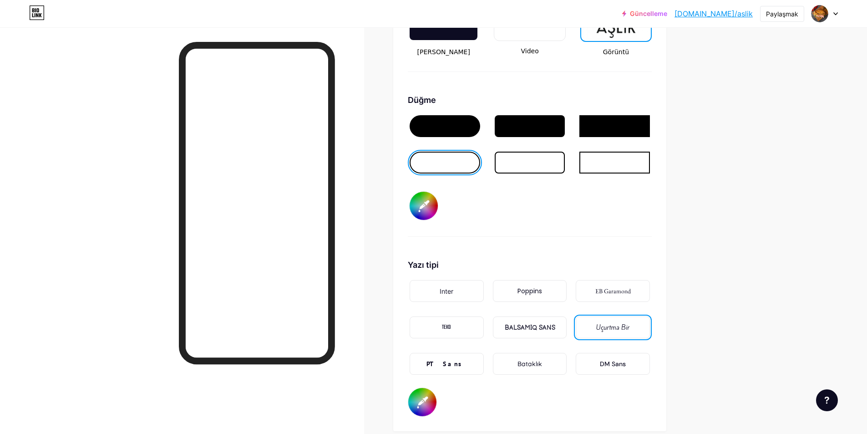
scroll to position [1390, 0]
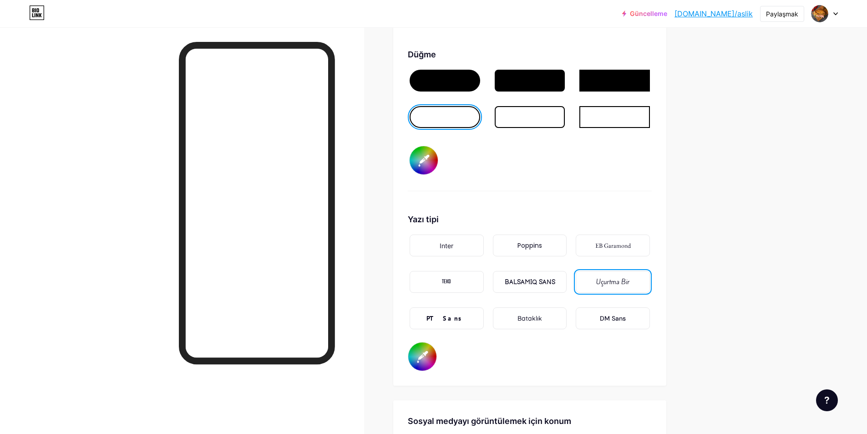
click at [432, 345] on input "#ffffff" at bounding box center [422, 356] width 28 height 28
type input "#f10404"
click at [650, 159] on div "Düğme #d10000" at bounding box center [530, 119] width 244 height 143
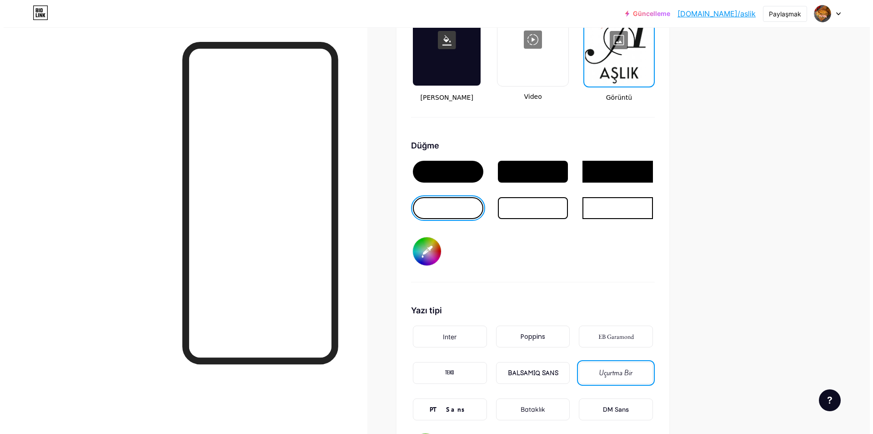
scroll to position [1253, 0]
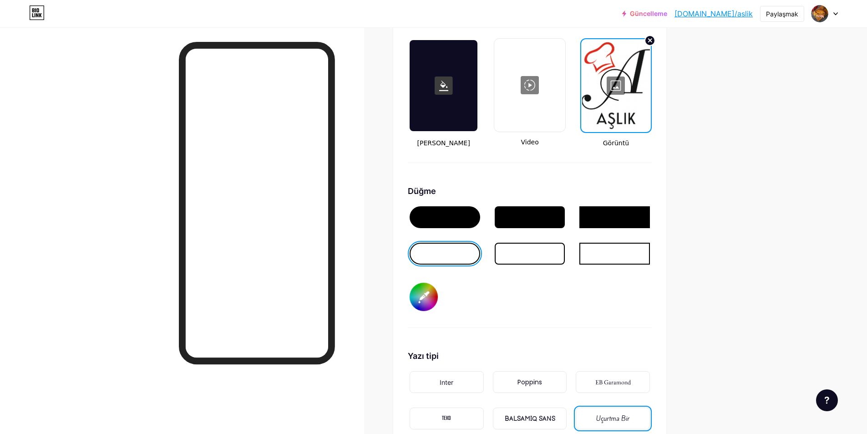
click at [530, 75] on div at bounding box center [529, 85] width 69 height 91
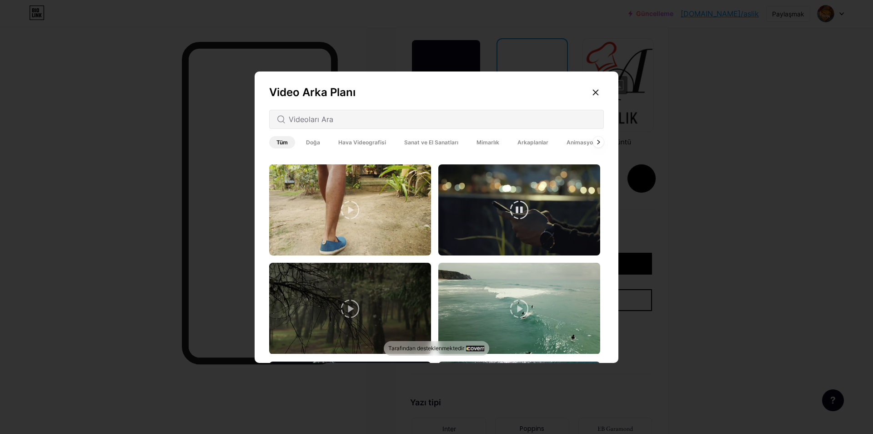
scroll to position [2093, 0]
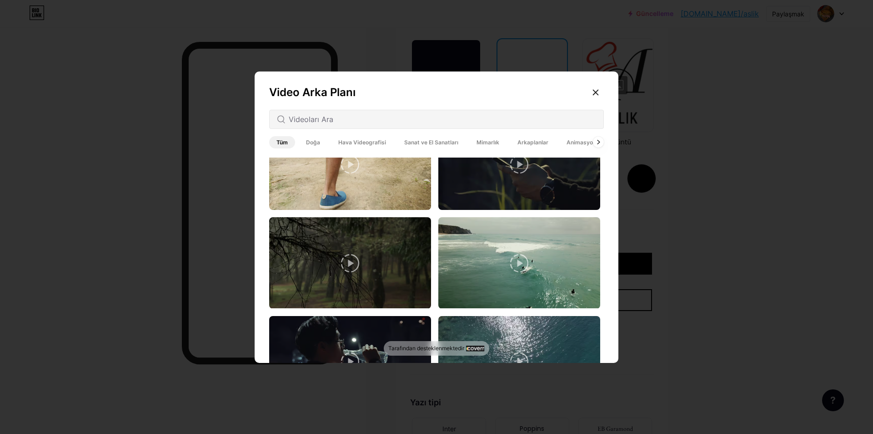
click at [353, 145] on font "Hava Videografisi" at bounding box center [362, 142] width 48 height 7
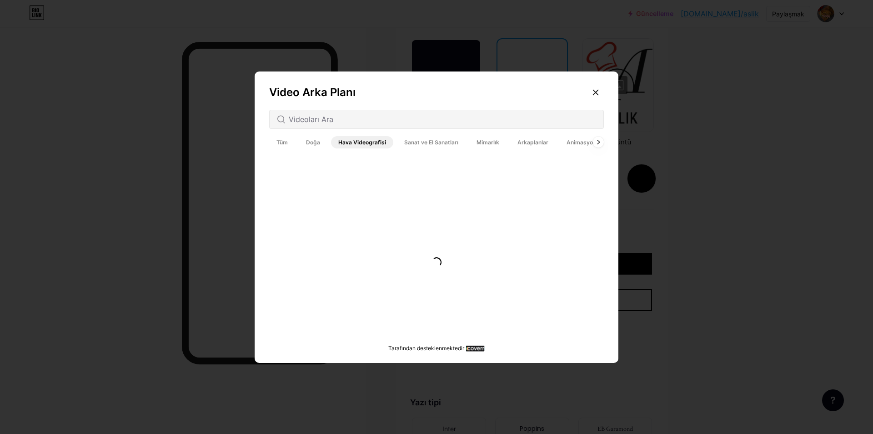
scroll to position [0, 0]
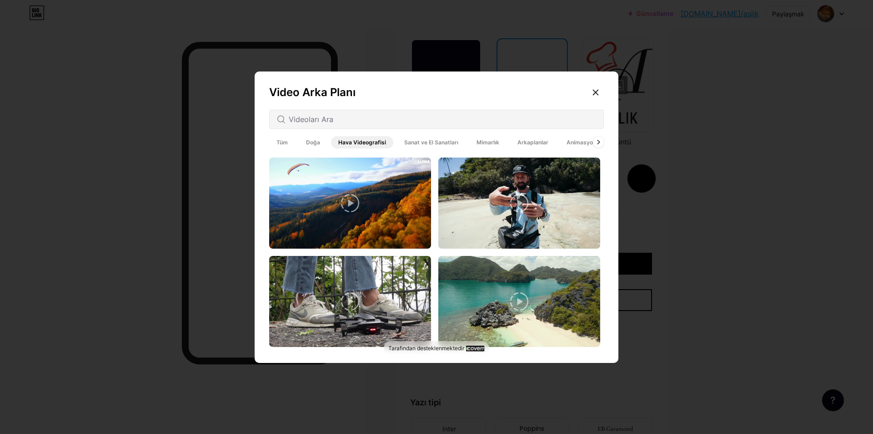
click at [535, 141] on font "Arkaplanlar" at bounding box center [533, 142] width 31 height 7
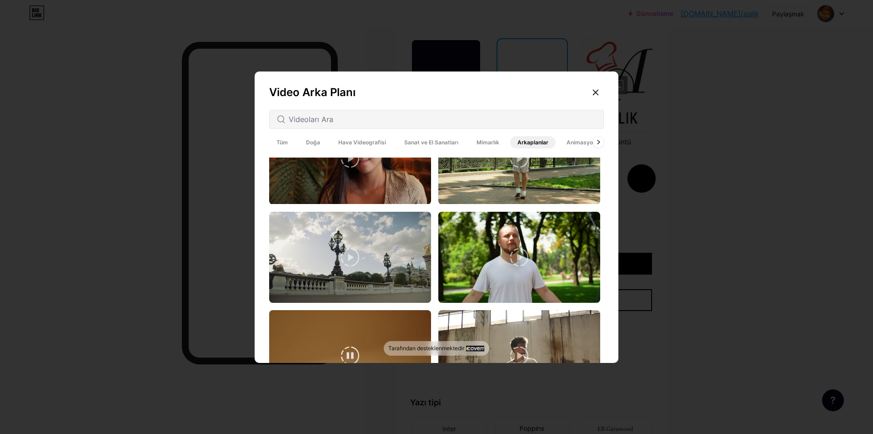
scroll to position [2225, 0]
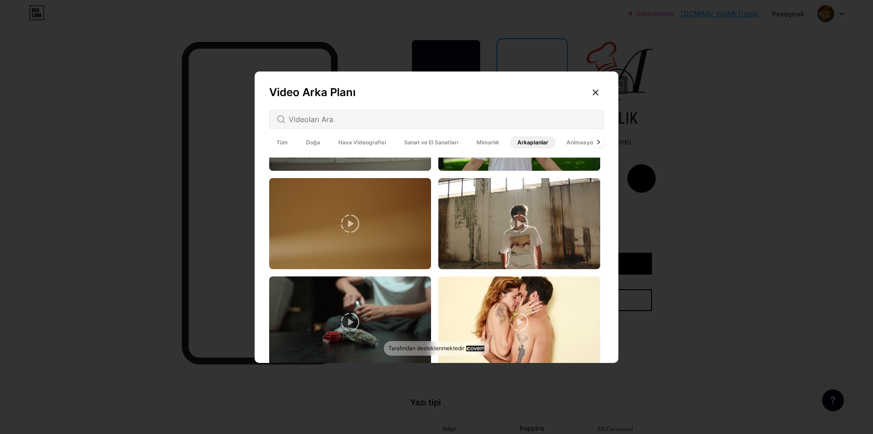
click at [570, 142] on font "Animasyonlu" at bounding box center [584, 142] width 34 height 7
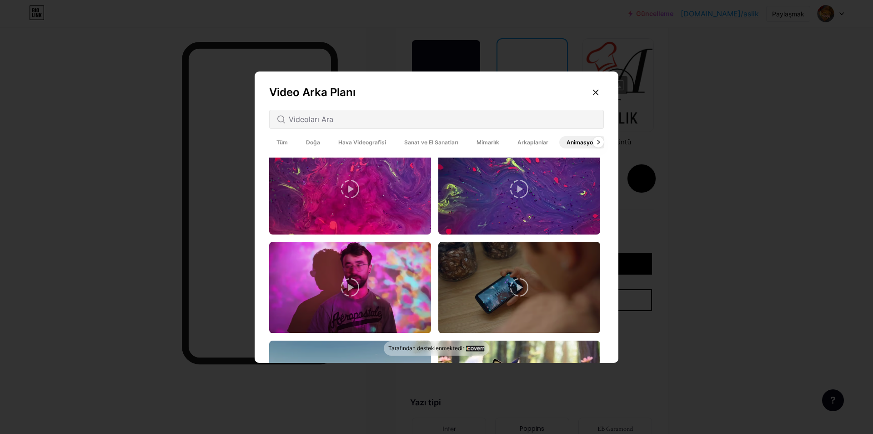
scroll to position [910, 0]
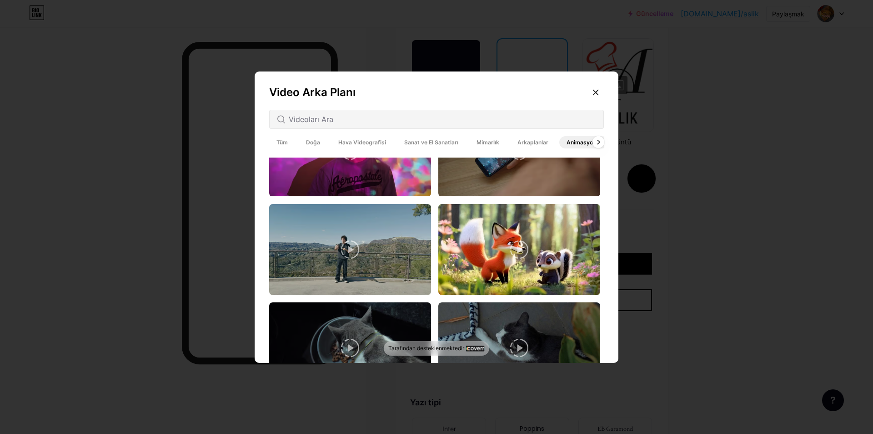
click at [597, 141] on icon at bounding box center [599, 142] width 4 height 5
click at [435, 121] on input "text" at bounding box center [443, 119] width 308 height 11
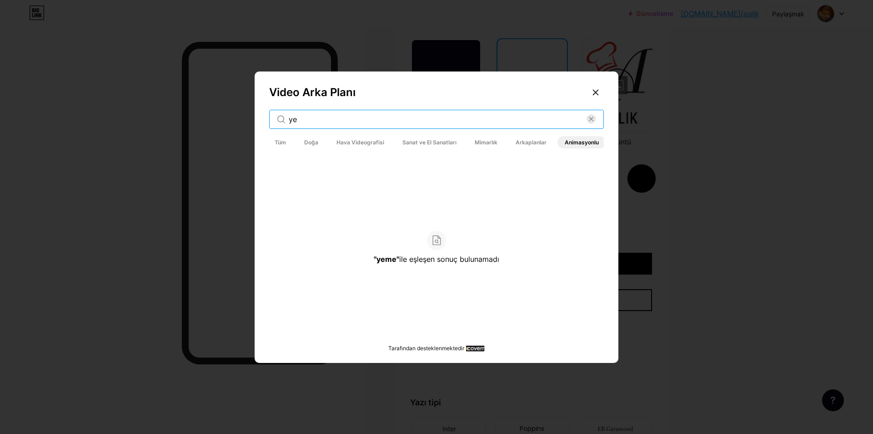
type input "y"
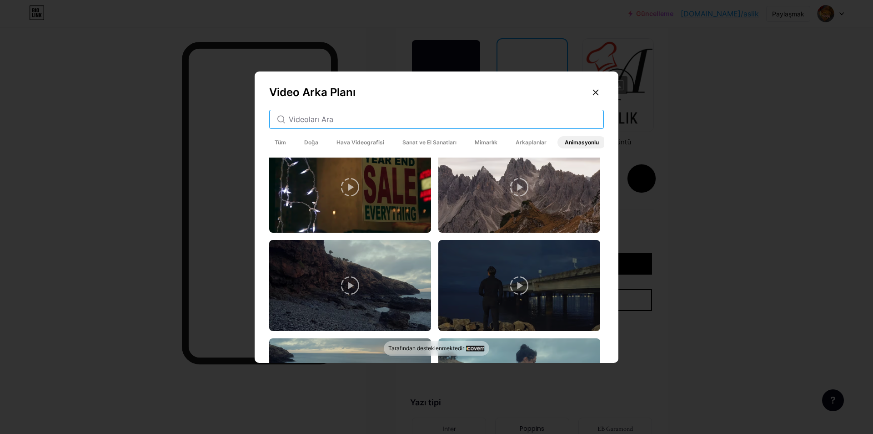
scroll to position [455, 0]
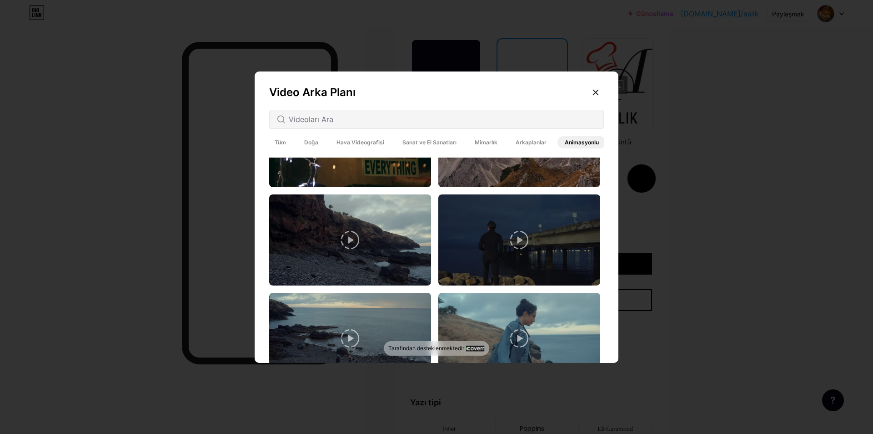
click at [277, 141] on font "Tüm" at bounding box center [280, 142] width 11 height 7
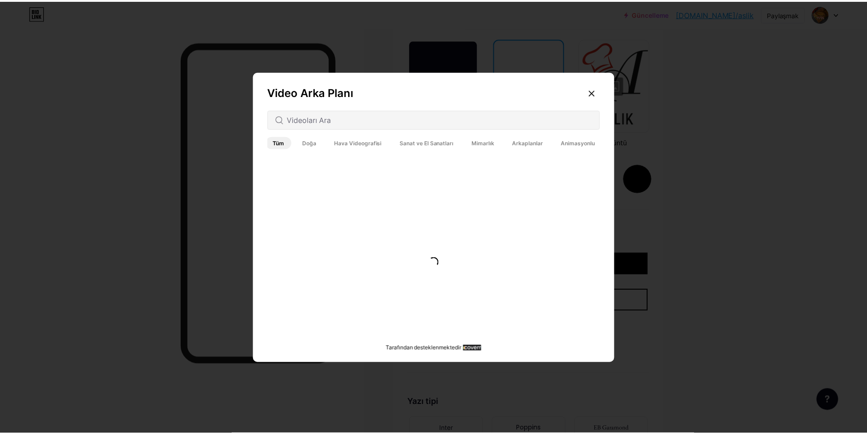
scroll to position [0, 0]
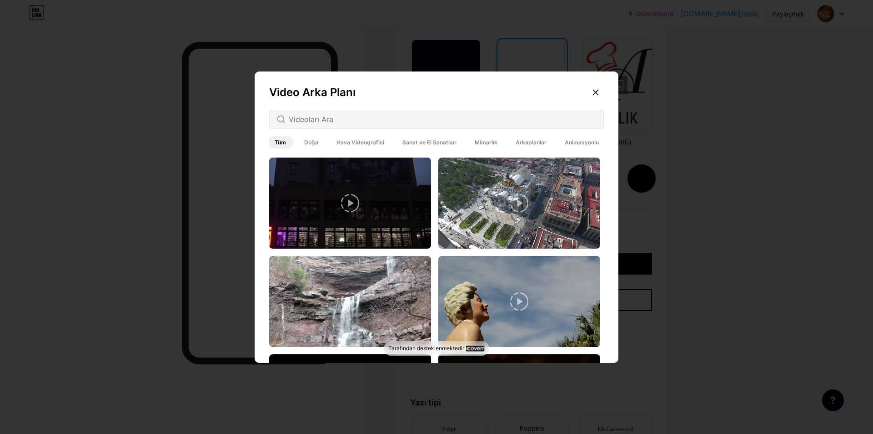
click at [344, 144] on font "Hava Videografisi" at bounding box center [361, 142] width 48 height 7
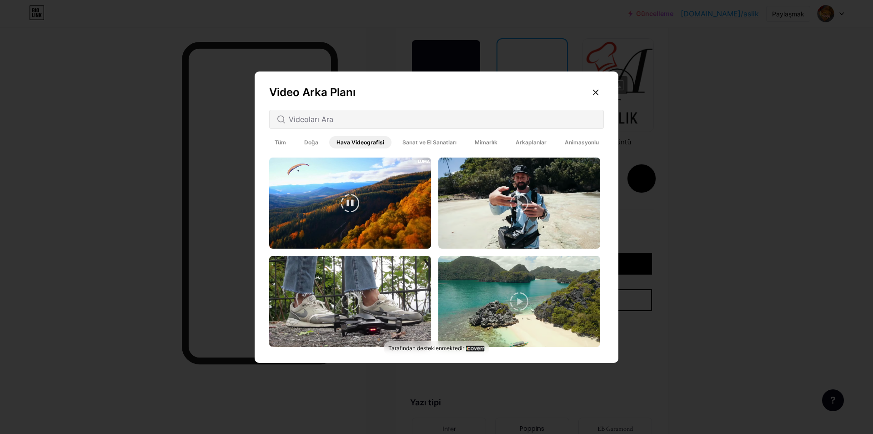
click at [394, 191] on video at bounding box center [350, 202] width 162 height 91
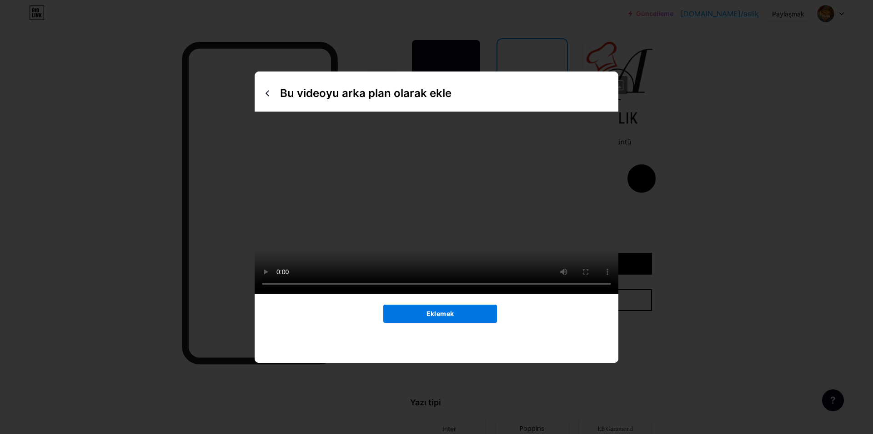
click at [433, 317] on font "Eklemek" at bounding box center [440, 313] width 27 height 8
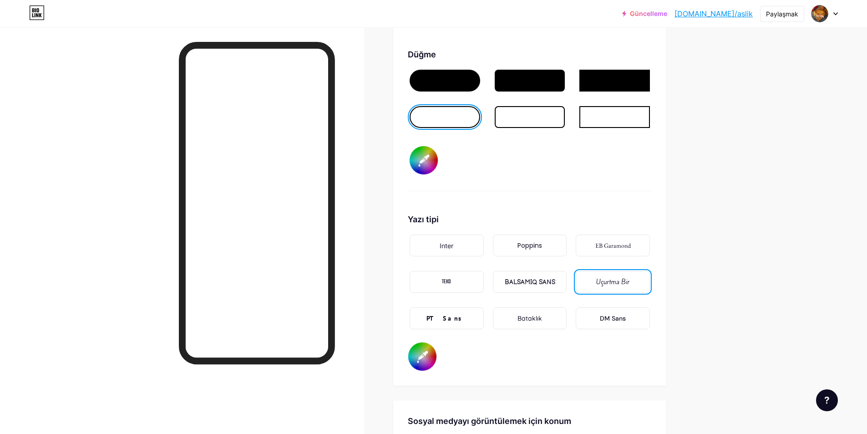
scroll to position [1435, 0]
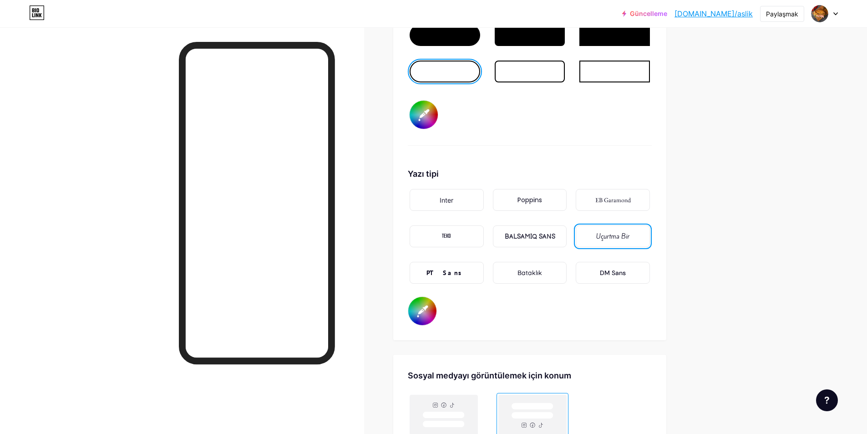
click at [419, 303] on input "#f10404" at bounding box center [422, 311] width 28 height 28
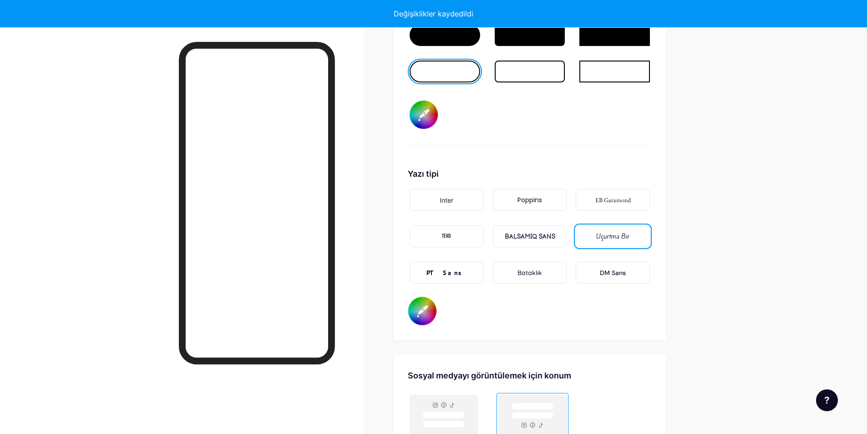
type input "#ffffff"
click at [428, 102] on input "#d10000" at bounding box center [423, 115] width 28 height 28
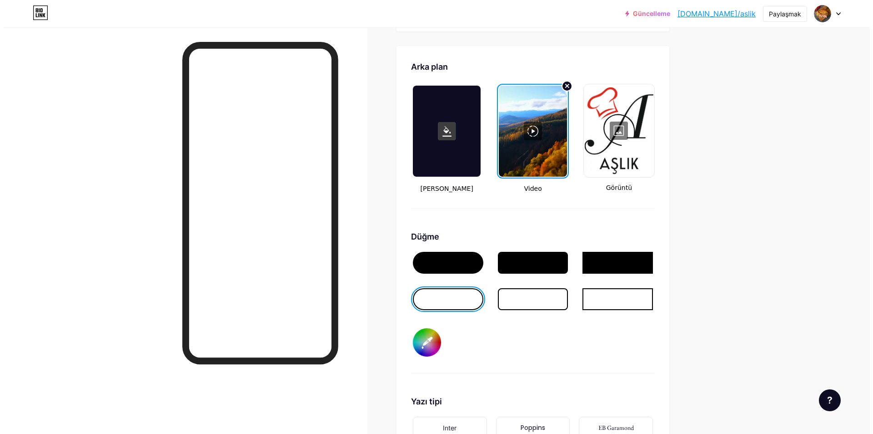
scroll to position [1162, 0]
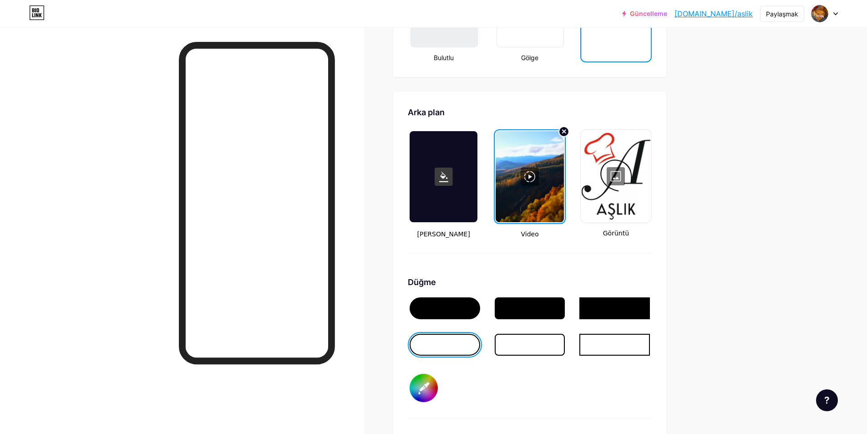
click at [546, 161] on div at bounding box center [529, 176] width 68 height 91
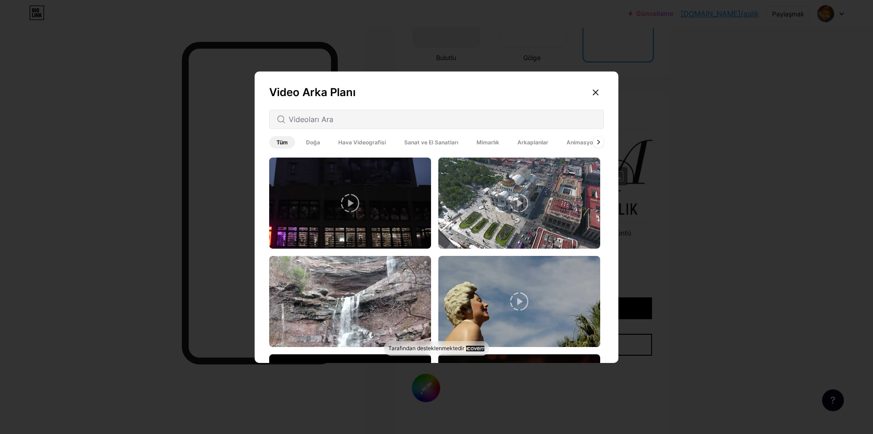
click at [520, 144] on font "Arkaplanlar" at bounding box center [533, 142] width 31 height 7
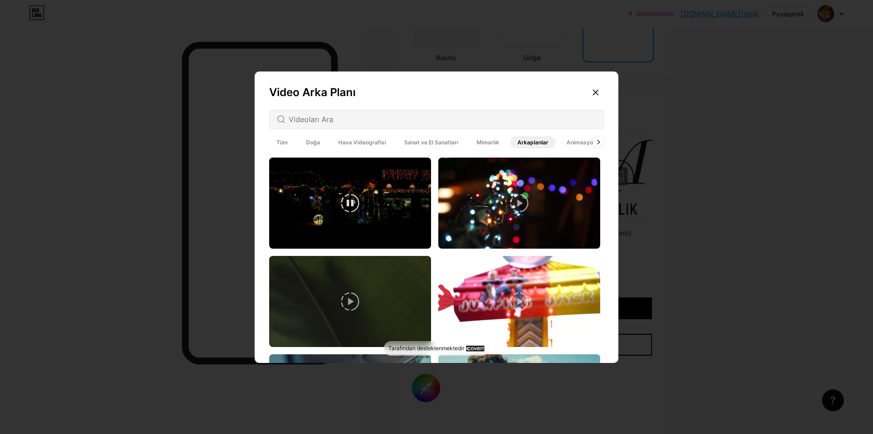
click at [394, 197] on video at bounding box center [350, 202] width 162 height 91
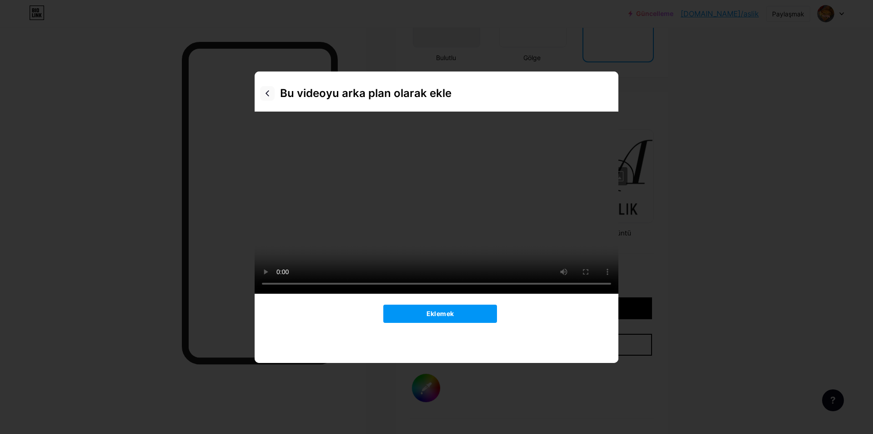
click at [266, 91] on icon at bounding box center [267, 93] width 7 height 7
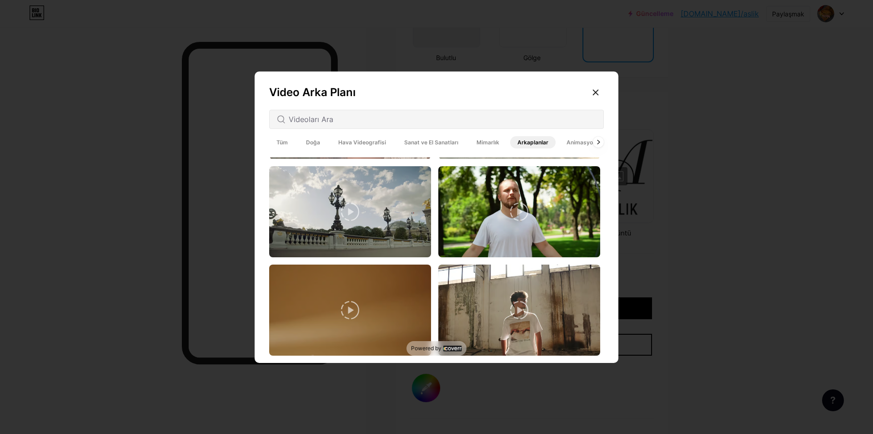
scroll to position [2225, 0]
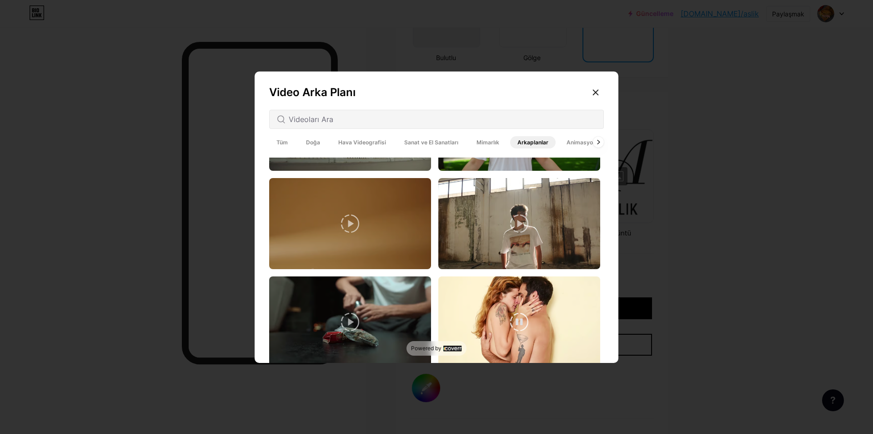
click at [541, 285] on video at bounding box center [520, 321] width 162 height 91
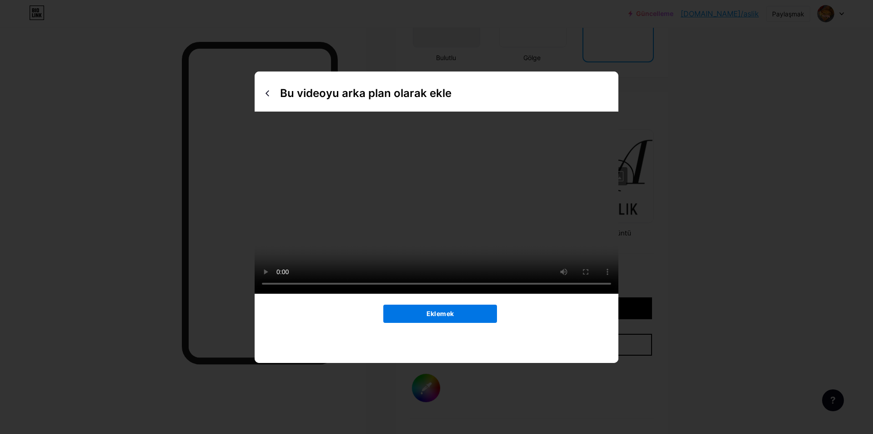
click at [457, 323] on button "Eklemek" at bounding box center [440, 313] width 114 height 18
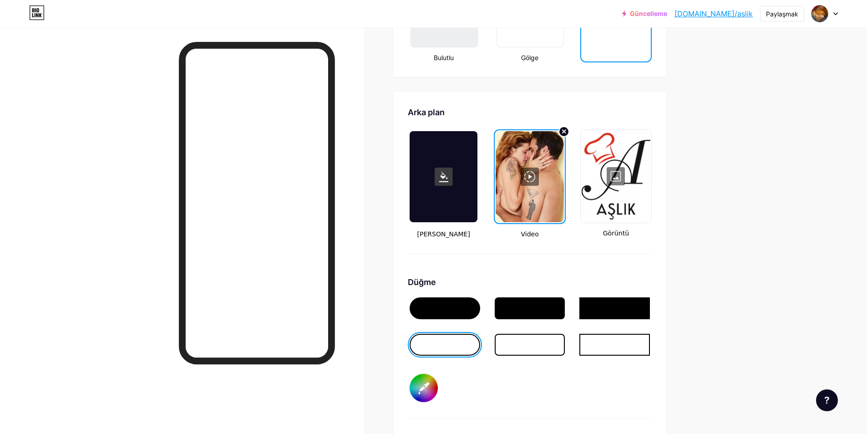
click at [548, 184] on div at bounding box center [529, 176] width 68 height 91
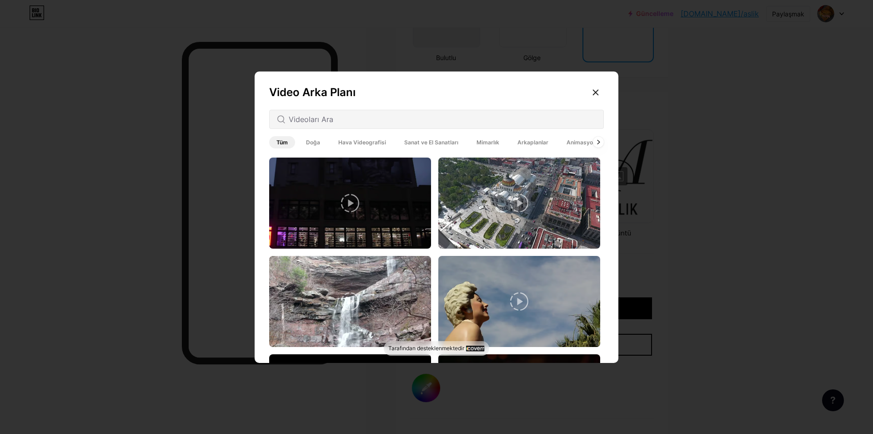
click at [571, 142] on font "Animasyonlu" at bounding box center [584, 142] width 34 height 7
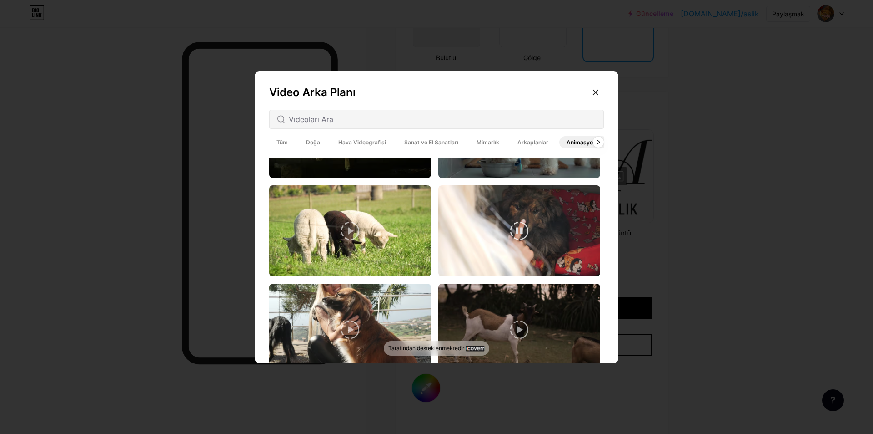
scroll to position [2507, 0]
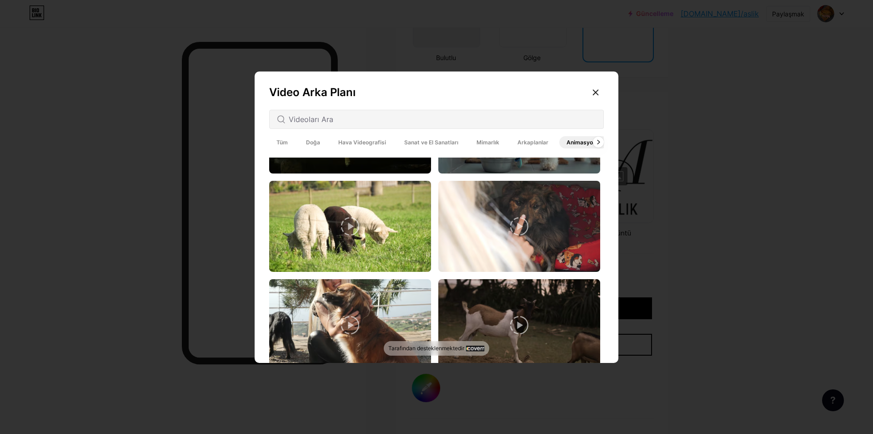
click at [523, 141] on font "Arkaplanlar" at bounding box center [533, 142] width 31 height 7
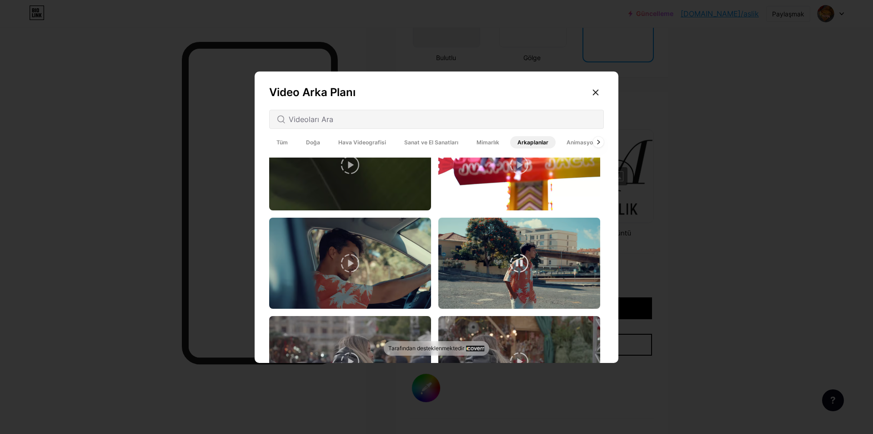
scroll to position [182, 0]
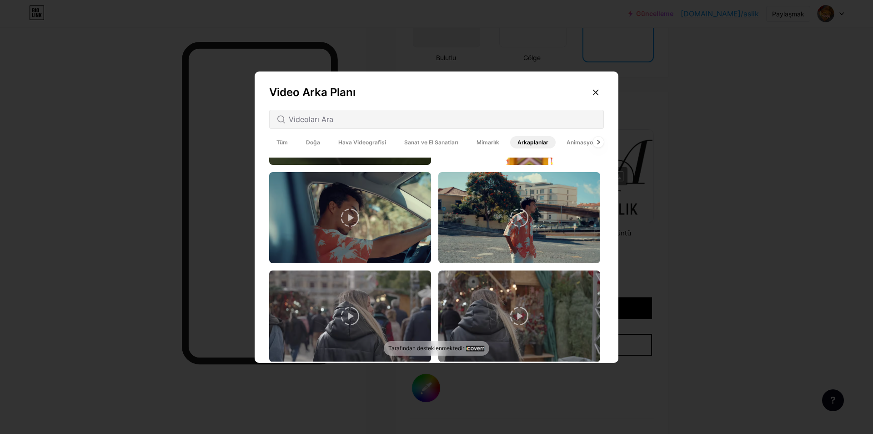
click at [479, 142] on font "Mimarlık" at bounding box center [488, 142] width 23 height 7
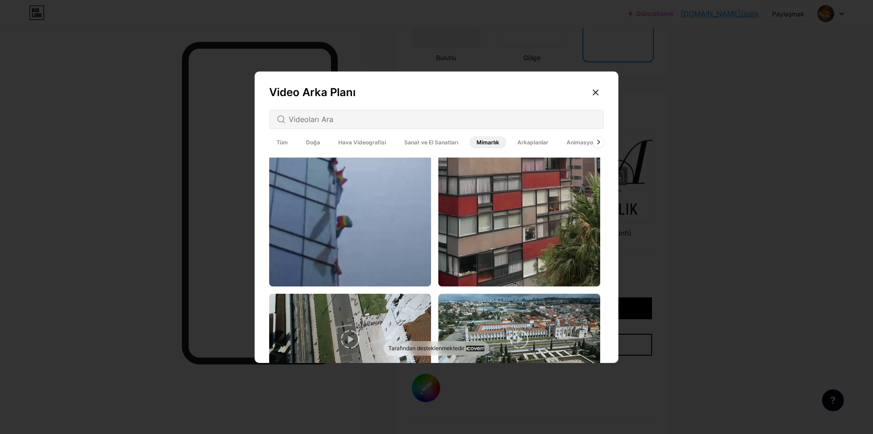
scroll to position [2434, 0]
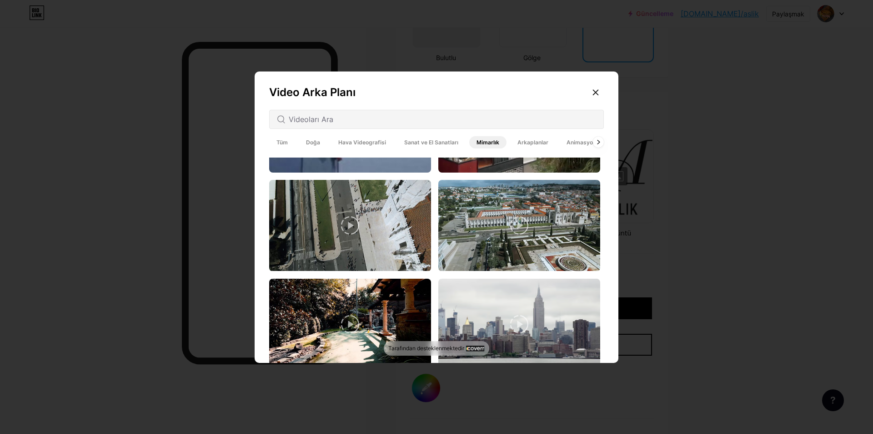
click at [421, 143] on font "Sanat ve El Sanatları" at bounding box center [431, 142] width 54 height 7
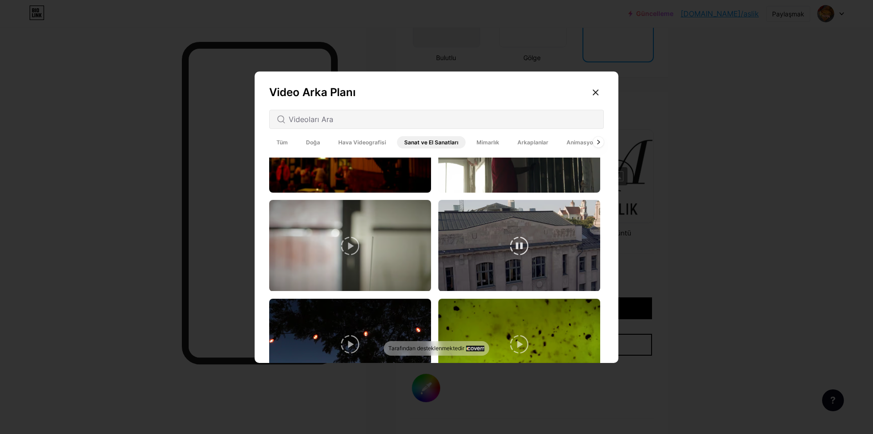
scroll to position [2928, 0]
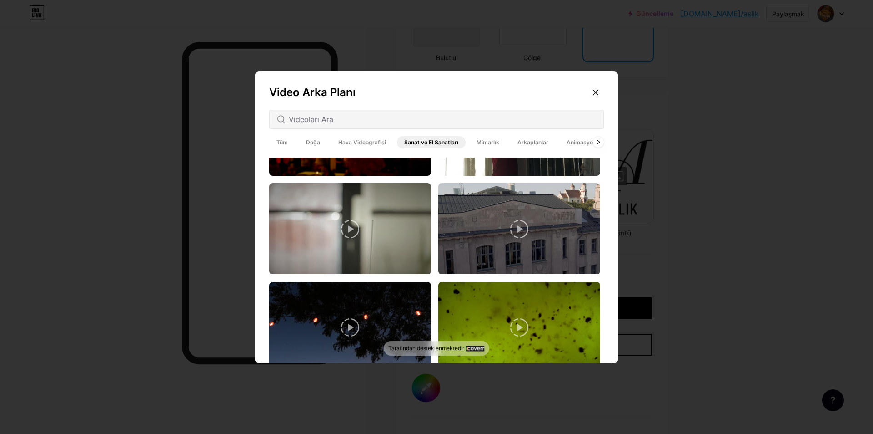
click at [363, 143] on font "Hava Videografisi" at bounding box center [362, 142] width 48 height 7
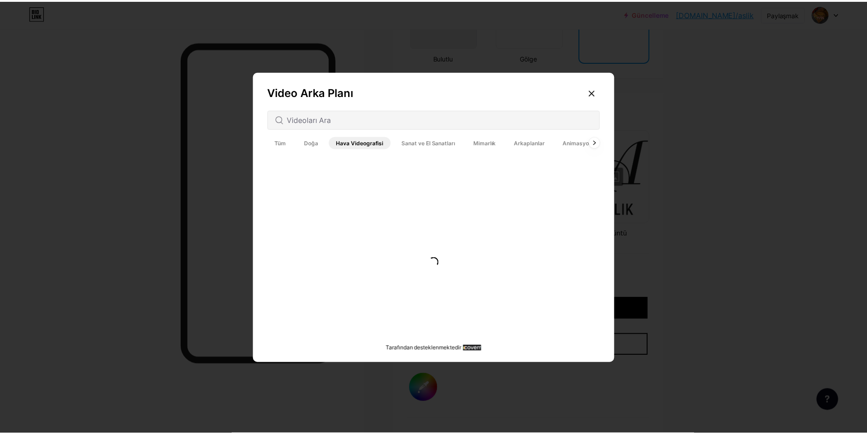
scroll to position [0, 0]
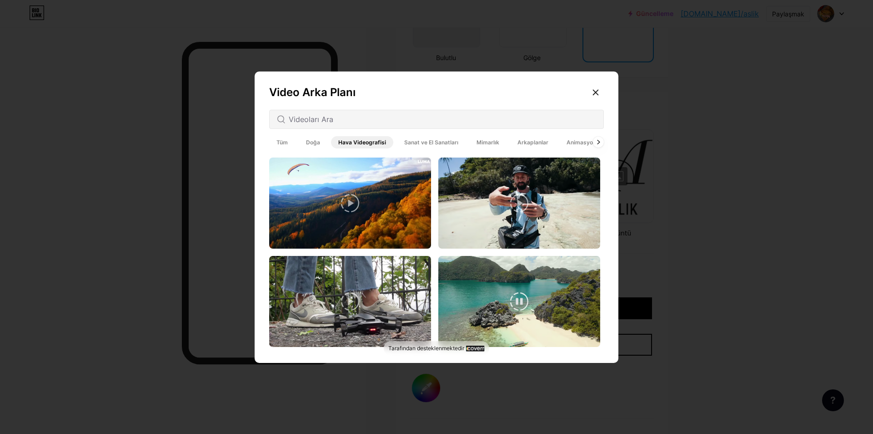
click at [555, 289] on video at bounding box center [520, 301] width 162 height 91
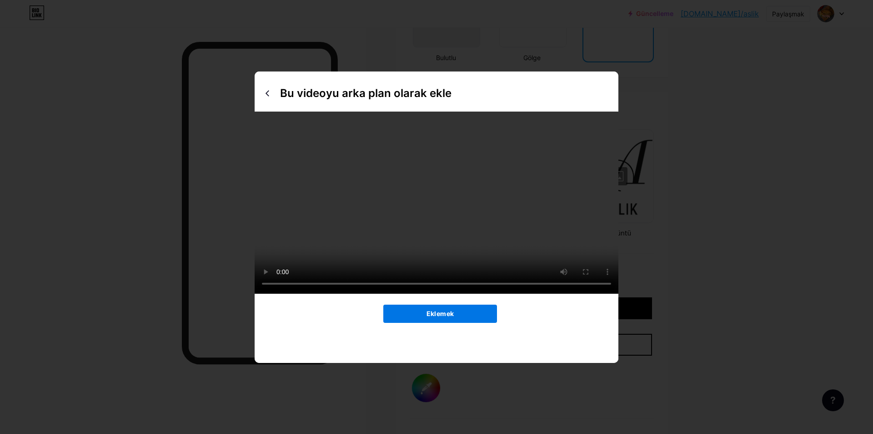
click at [446, 317] on font "Eklemek" at bounding box center [440, 313] width 27 height 8
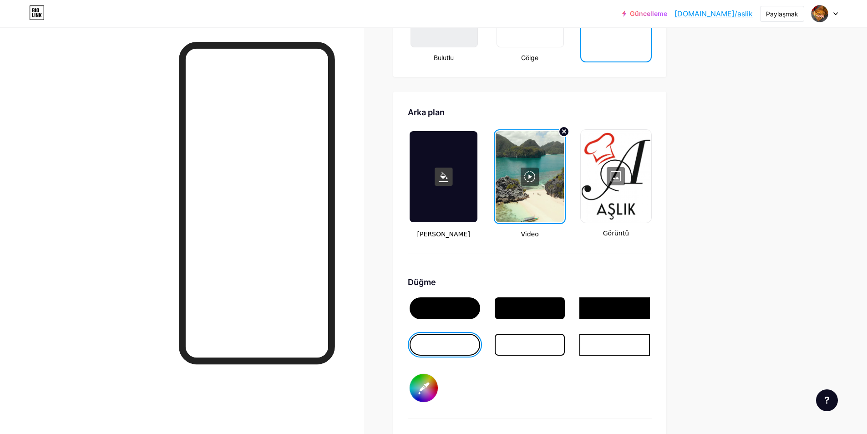
scroll to position [1253, 0]
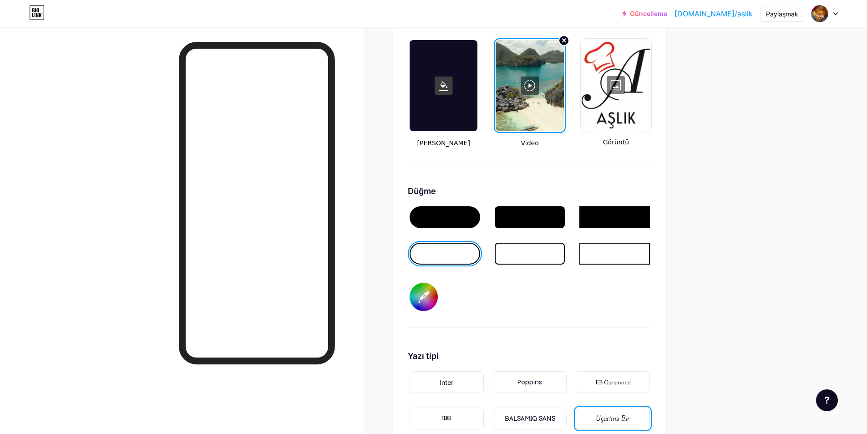
click at [424, 293] on input "#0d0c0c" at bounding box center [423, 297] width 28 height 28
type input "#729898"
click at [639, 289] on div "Düğme #729898" at bounding box center [530, 256] width 244 height 143
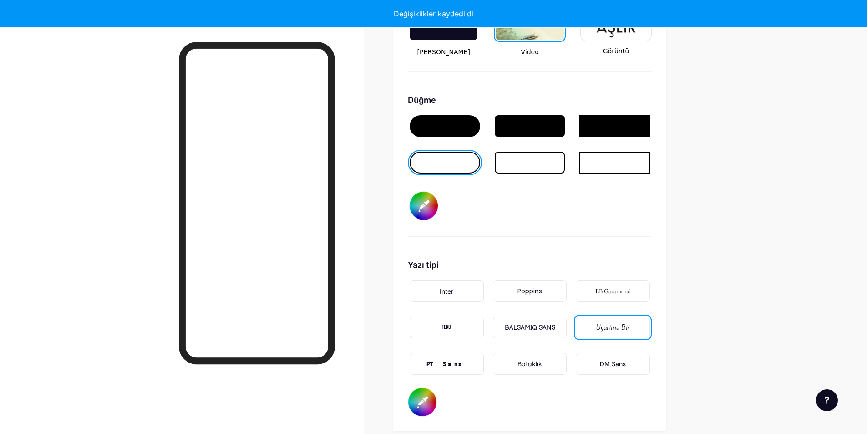
click at [451, 359] on font "PT Sans" at bounding box center [446, 363] width 40 height 8
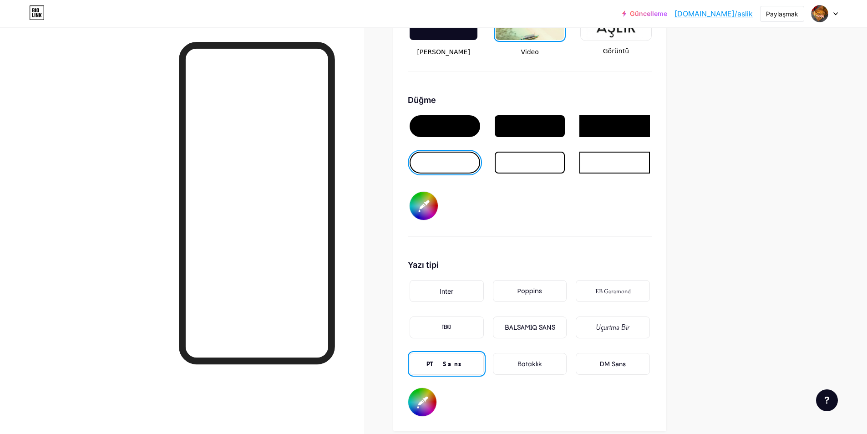
click at [451, 323] on font "TEKO" at bounding box center [446, 327] width 9 height 9
click at [452, 287] on font "Inter" at bounding box center [446, 291] width 14 height 8
click at [541, 359] on font "Bataklık" at bounding box center [529, 363] width 25 height 8
click at [613, 359] on font "DM Sans" at bounding box center [613, 363] width 26 height 8
click at [624, 287] on font "EB Garamond" at bounding box center [612, 291] width 35 height 8
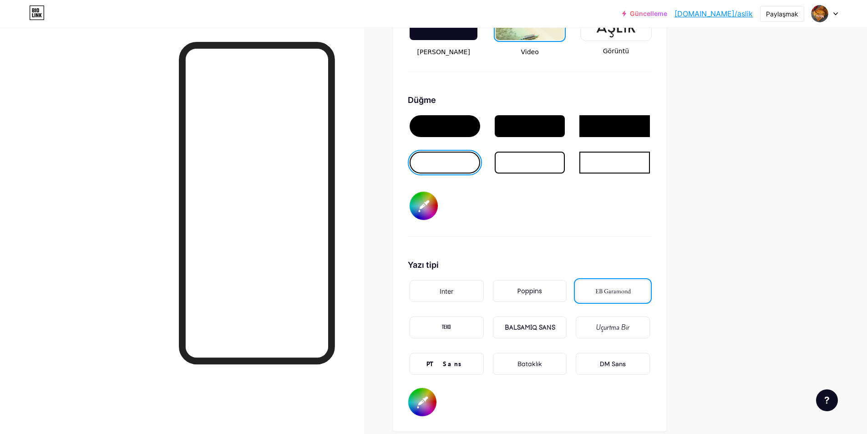
click at [611, 323] on font "Uçurtma Bir" at bounding box center [612, 327] width 33 height 9
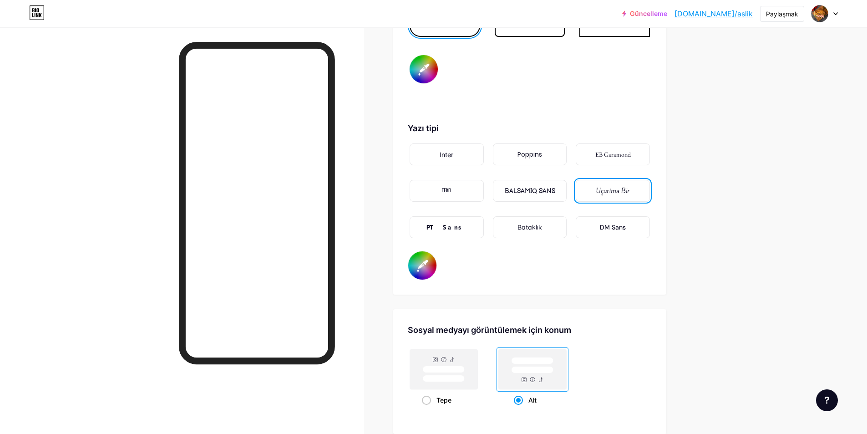
scroll to position [1526, 0]
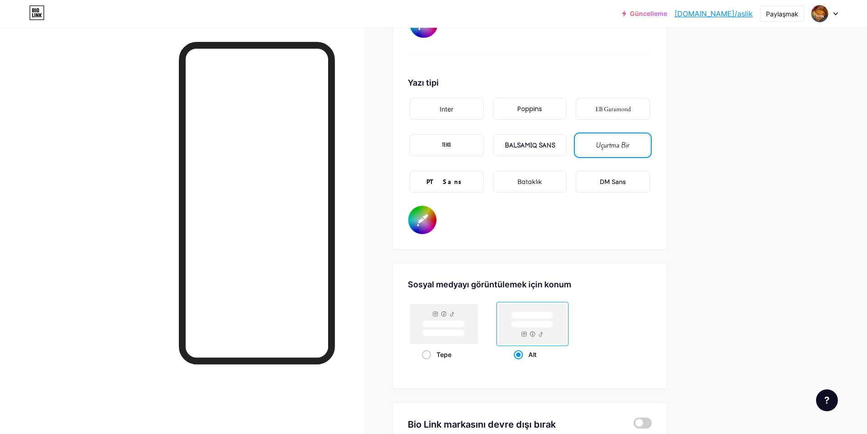
click at [425, 212] on input "#ffffff" at bounding box center [422, 220] width 28 height 28
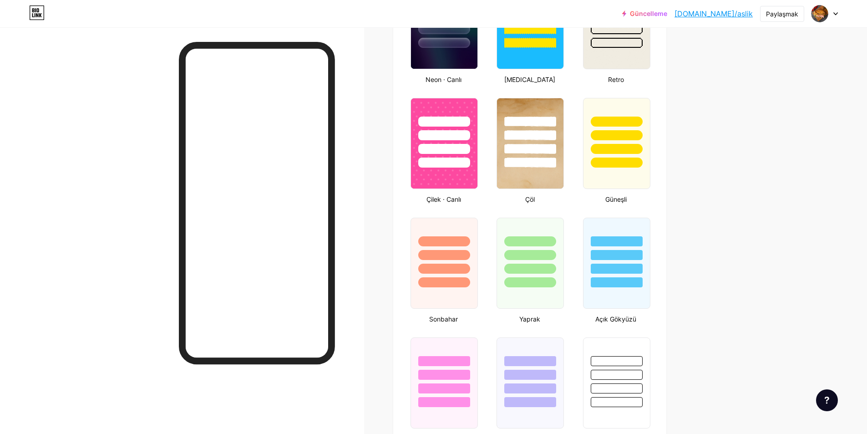
scroll to position [480, 0]
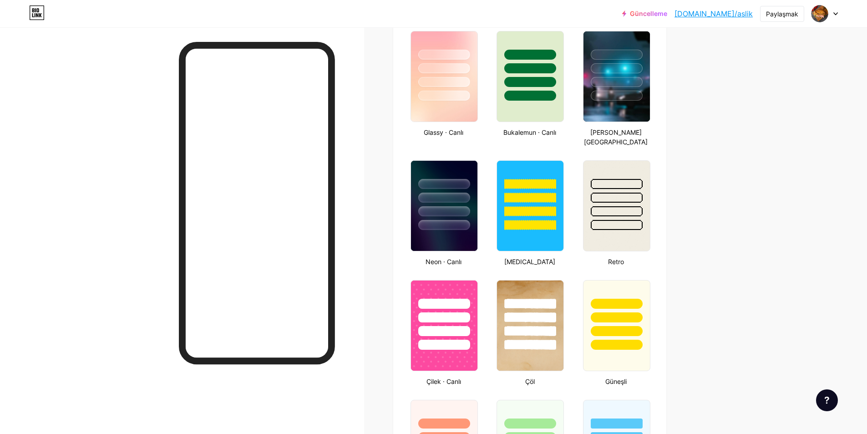
click at [667, 15] on font "Güncelleme" at bounding box center [648, 14] width 37 height 8
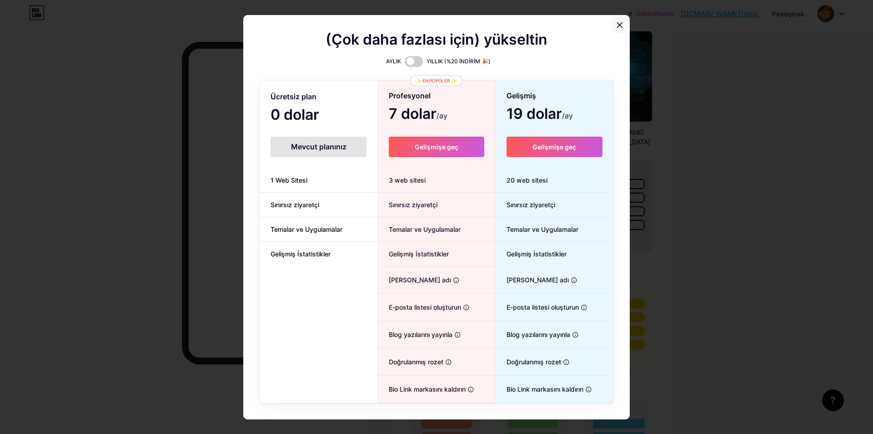
click at [618, 27] on icon at bounding box center [619, 24] width 7 height 7
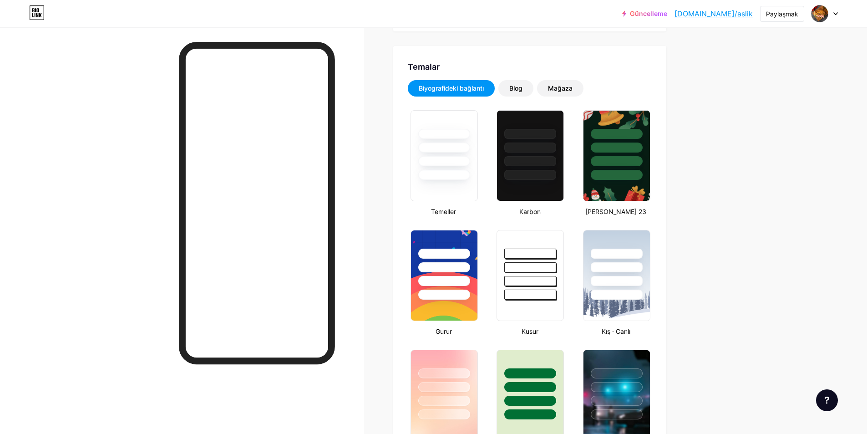
scroll to position [0, 0]
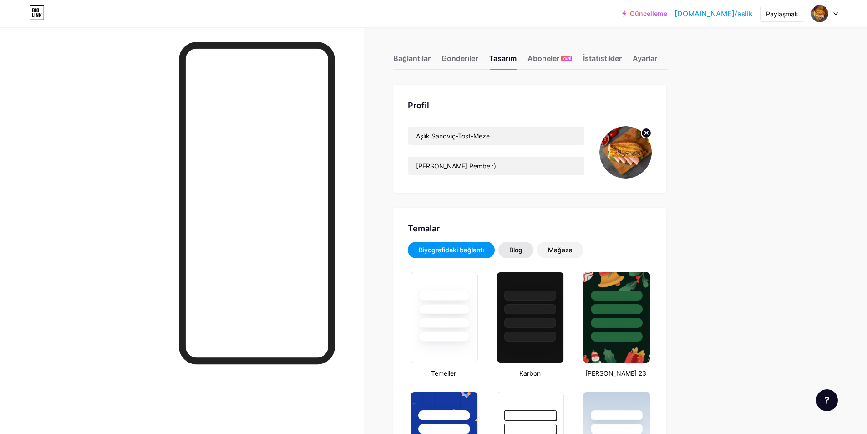
click at [522, 248] on font "Blog" at bounding box center [515, 250] width 13 height 8
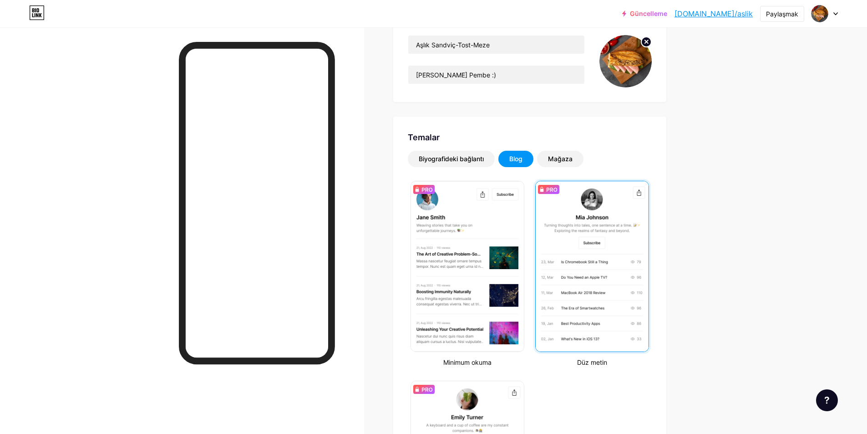
scroll to position [136, 0]
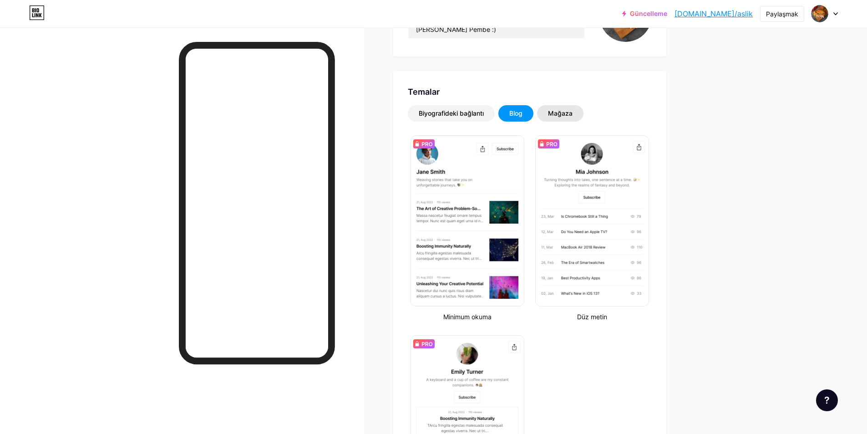
click at [570, 114] on font "Mağaza" at bounding box center [560, 113] width 25 height 8
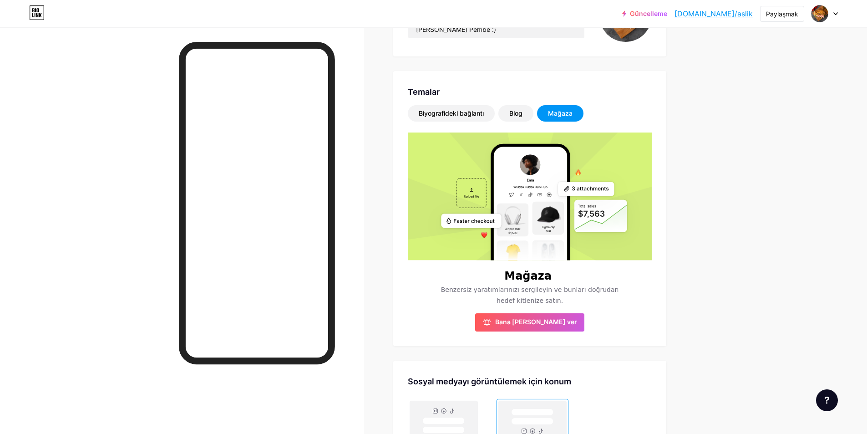
scroll to position [0, 0]
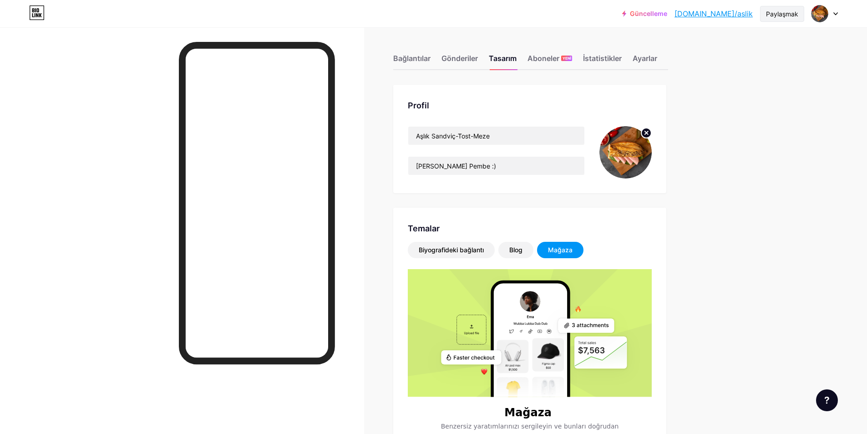
click at [791, 14] on font "Paylaşmak" at bounding box center [782, 14] width 32 height 8
click at [725, 66] on font "QR kodumu al" at bounding box center [721, 68] width 48 height 9
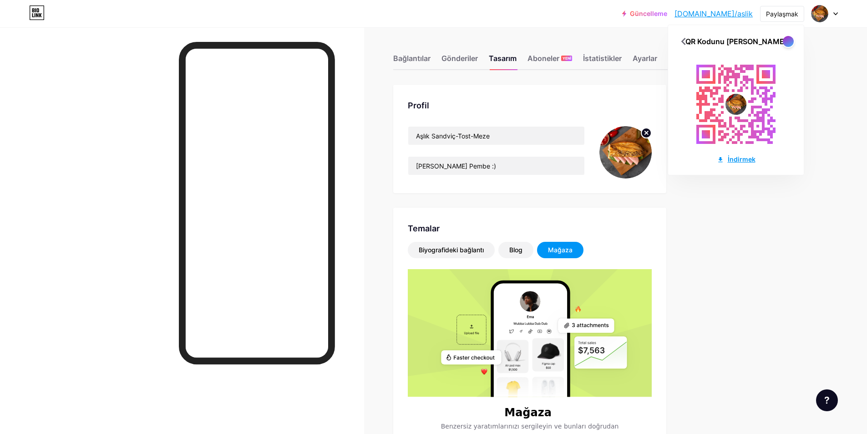
click at [742, 157] on font "İndirmek" at bounding box center [741, 159] width 28 height 8
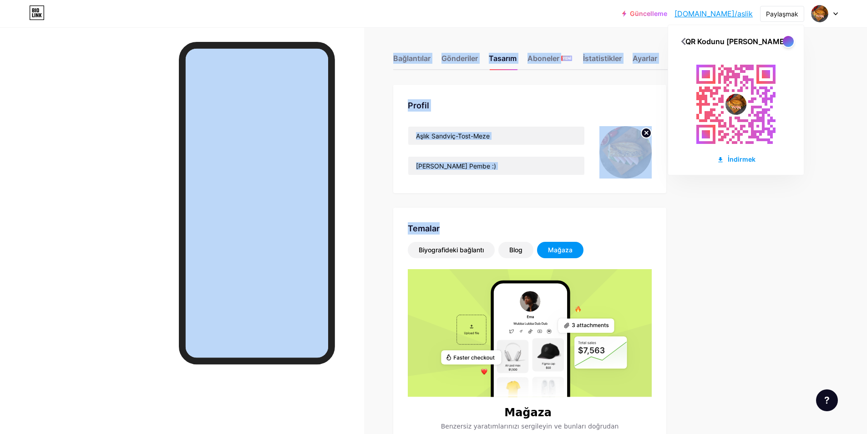
drag, startPoint x: 738, startPoint y: 108, endPoint x: 694, endPoint y: 196, distance: 98.5
click at [694, 196] on div "Güncelleme [DOMAIN_NAME]/aslik [DOMAIN_NAME]/aslik Paylaşmak QR Kodunu [PERSON_…" at bounding box center [433, 403] width 867 height 806
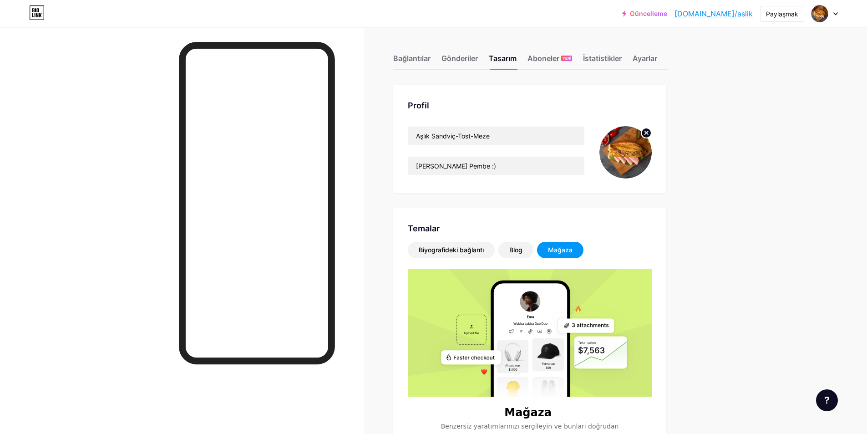
click at [737, 243] on div "Güncelleme [DOMAIN_NAME]/aslik [DOMAIN_NAME]/aslik Paylaşmak Hesapları değiştir…" at bounding box center [433, 403] width 867 height 806
click at [727, 11] on font "[DOMAIN_NAME]/aslik" at bounding box center [713, 13] width 78 height 9
